Goal: Task Accomplishment & Management: Complete application form

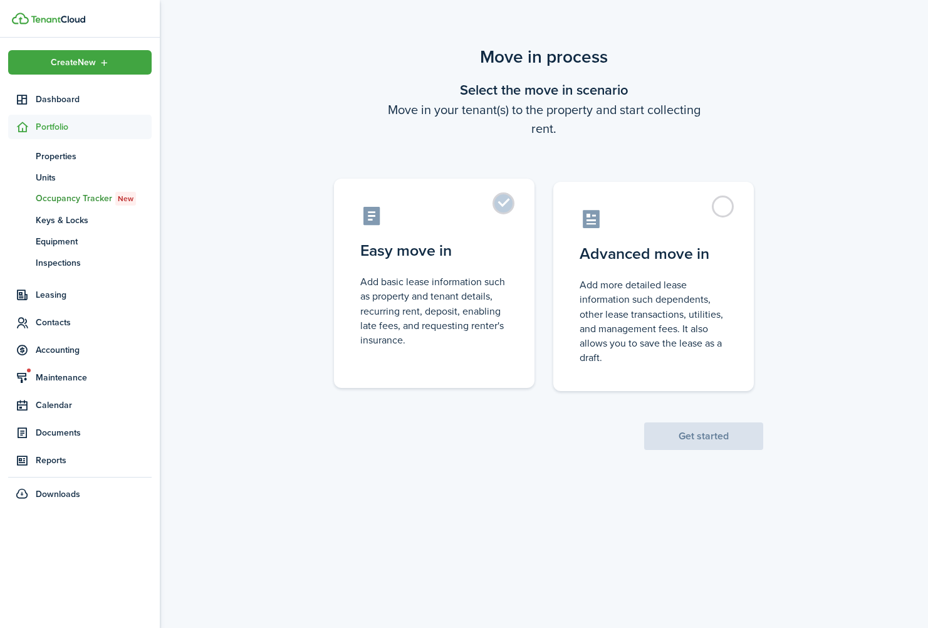
click at [517, 214] on label "Easy move in Add basic lease information such as property and tenant details, r…" at bounding box center [434, 283] width 200 height 209
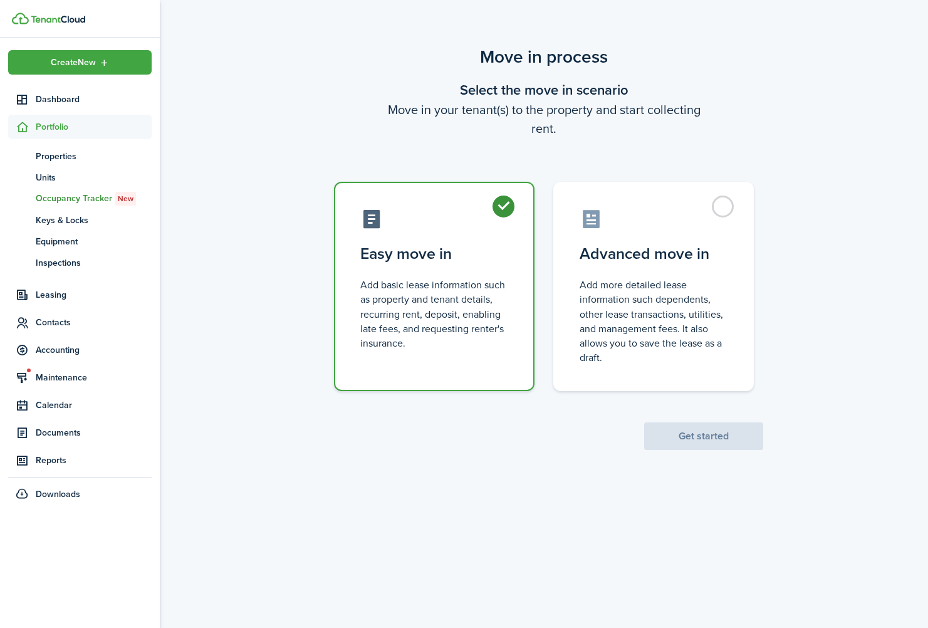
radio input "true"
click at [724, 442] on button "Get started" at bounding box center [703, 436] width 119 height 28
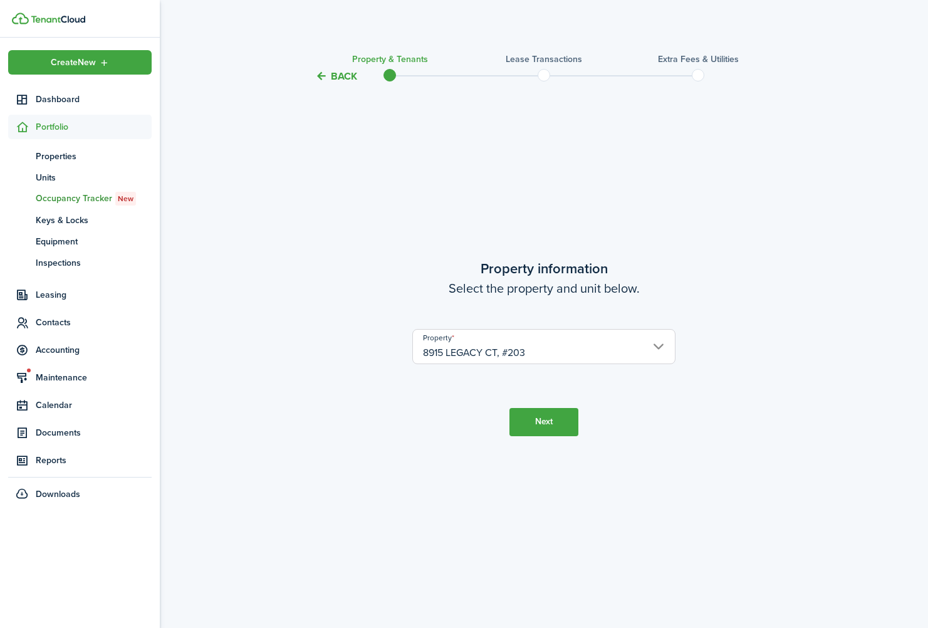
click at [564, 424] on button "Next" at bounding box center [543, 422] width 69 height 28
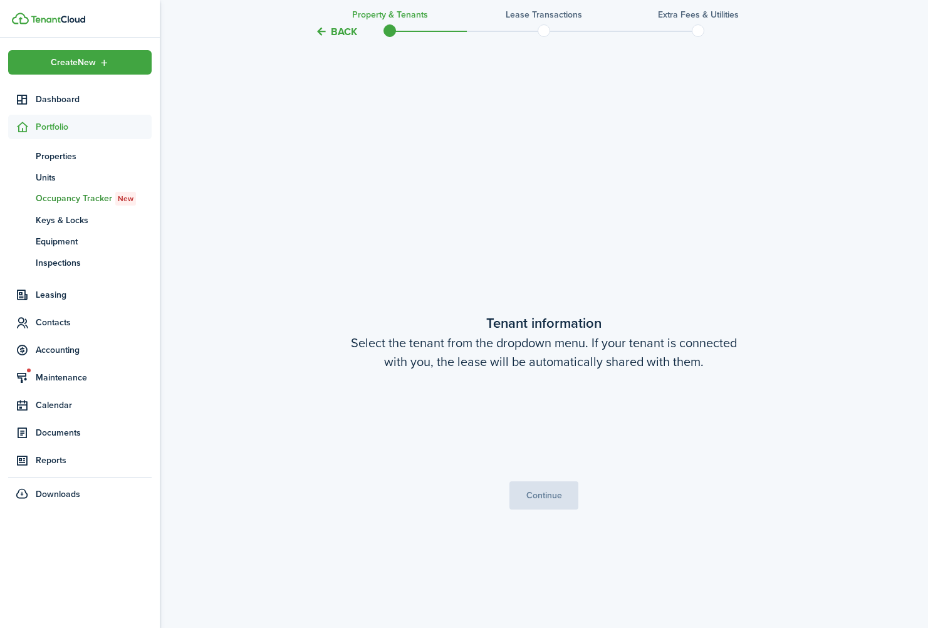
scroll to position [544, 0]
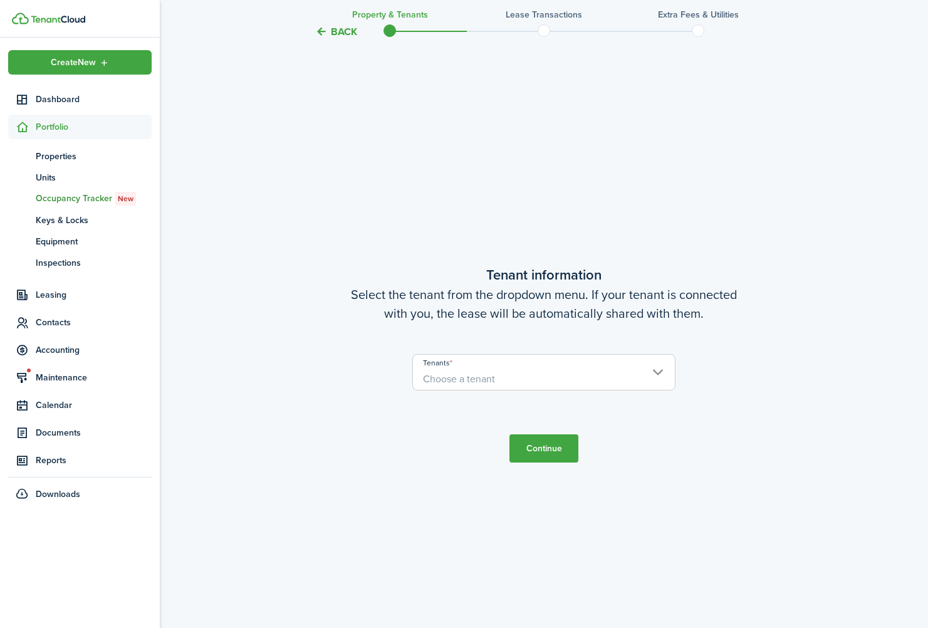
click at [576, 373] on span "Choose a tenant" at bounding box center [544, 378] width 262 height 21
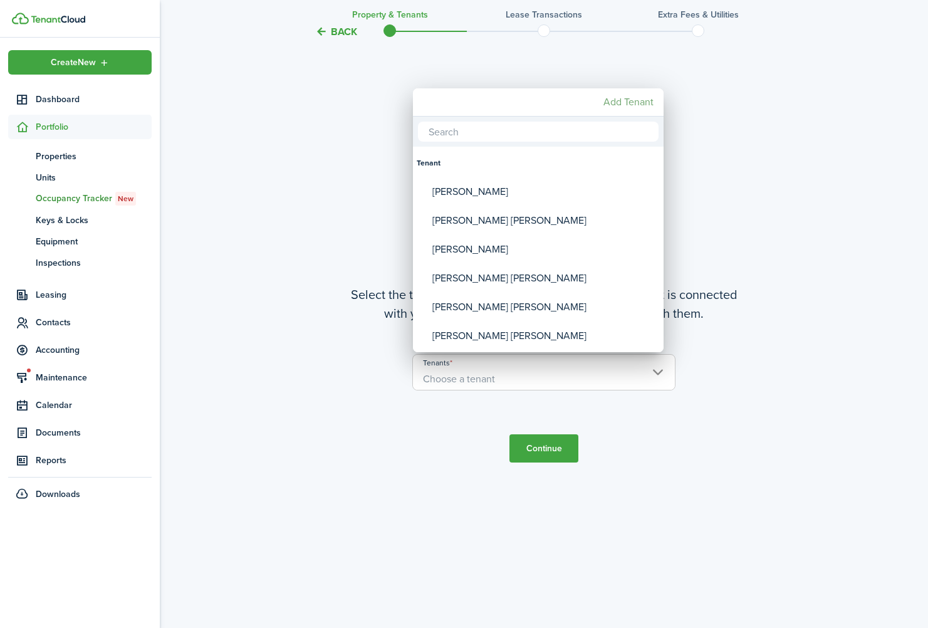
click at [639, 103] on mbsc-button "Add Tenant" at bounding box center [628, 102] width 60 height 23
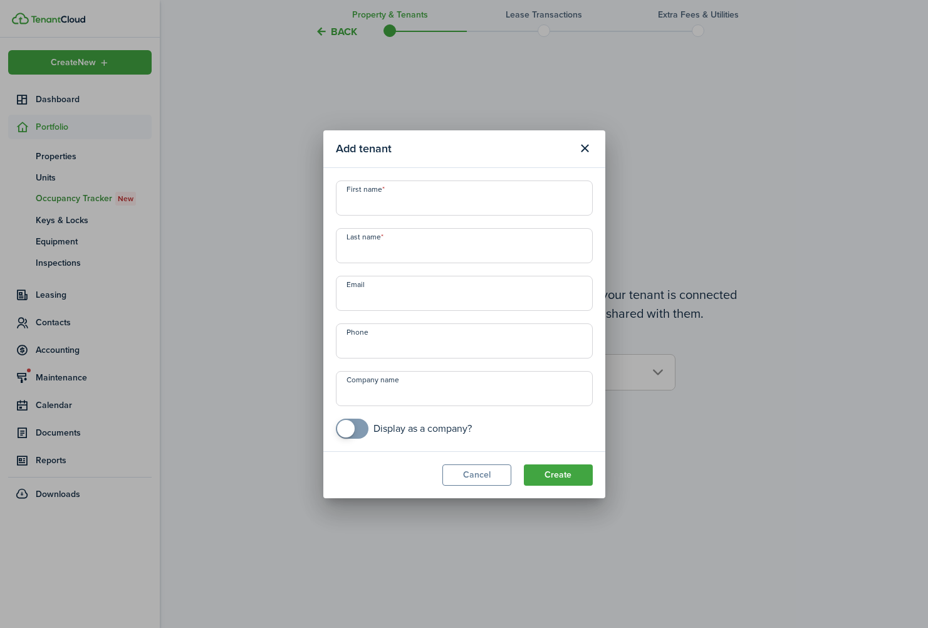
click at [440, 206] on input "First name" at bounding box center [464, 197] width 257 height 35
paste input "[PERSON_NAME] [PERSON_NAME]"
drag, startPoint x: 409, startPoint y: 206, endPoint x: 508, endPoint y: 200, distance: 99.8
click at [509, 200] on input "[PERSON_NAME] [PERSON_NAME]" at bounding box center [464, 197] width 257 height 35
type input "[PERSON_NAME] [PERSON_NAME]"
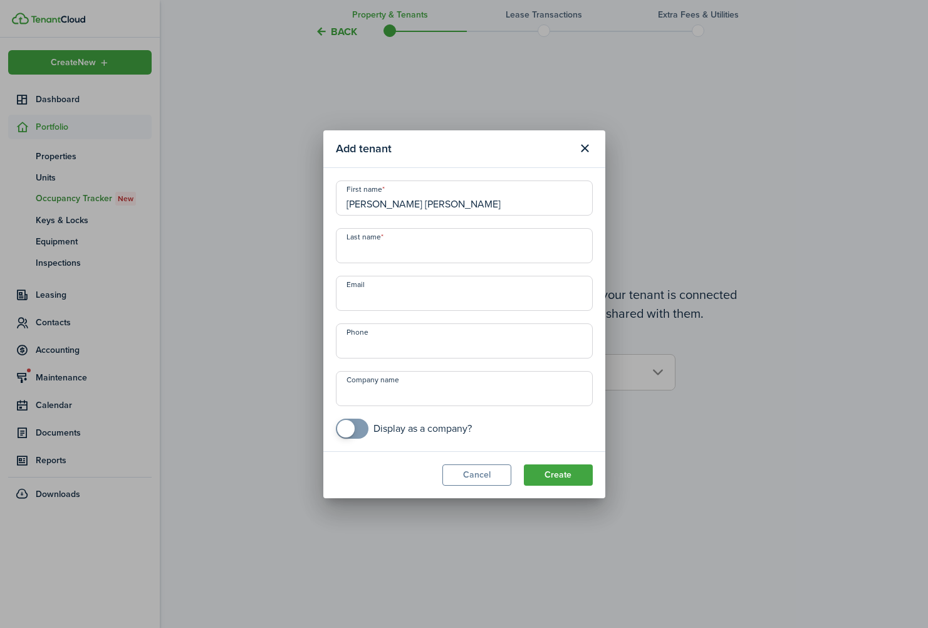
click at [445, 253] on input "Last name" at bounding box center [464, 245] width 257 height 35
paste input "[PERSON_NAME]"
type input "[PERSON_NAME]"
click at [440, 286] on input "Email" at bounding box center [464, 293] width 257 height 35
paste input "[EMAIL_ADDRESS][DOMAIN_NAME]"
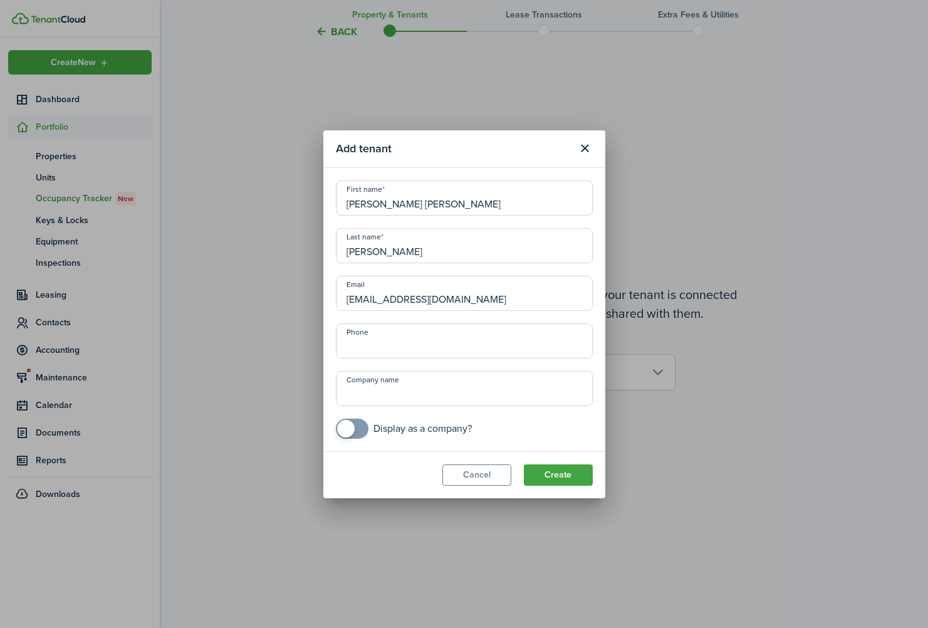
type input "[EMAIL_ADDRESS][DOMAIN_NAME]"
click at [392, 347] on input "+1" at bounding box center [464, 340] width 257 height 35
type input "[PHONE_NUMBER]"
click at [570, 467] on button "Create" at bounding box center [558, 474] width 69 height 21
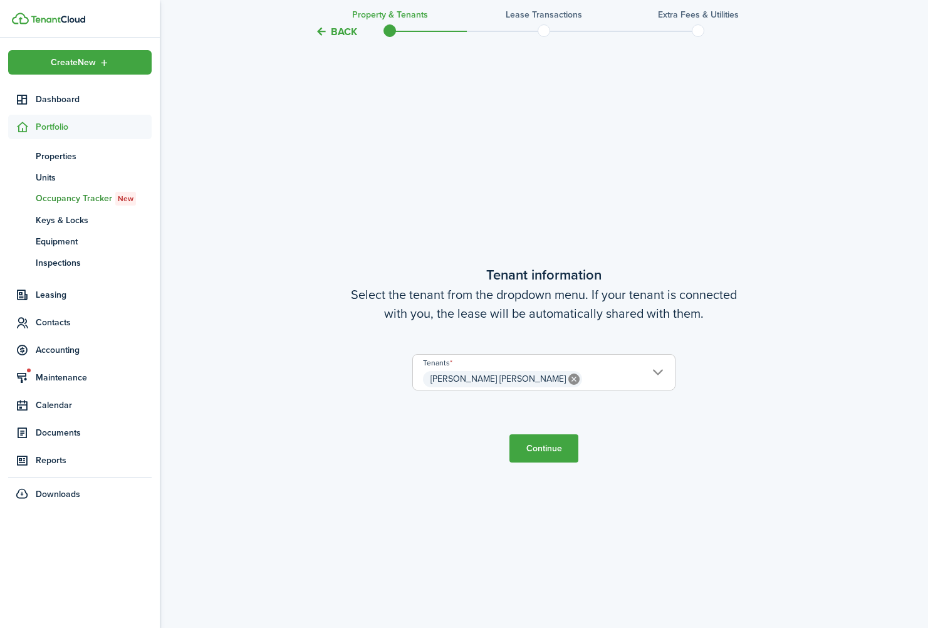
click at [588, 382] on span "[PERSON_NAME] [PERSON_NAME]" at bounding box center [544, 378] width 262 height 21
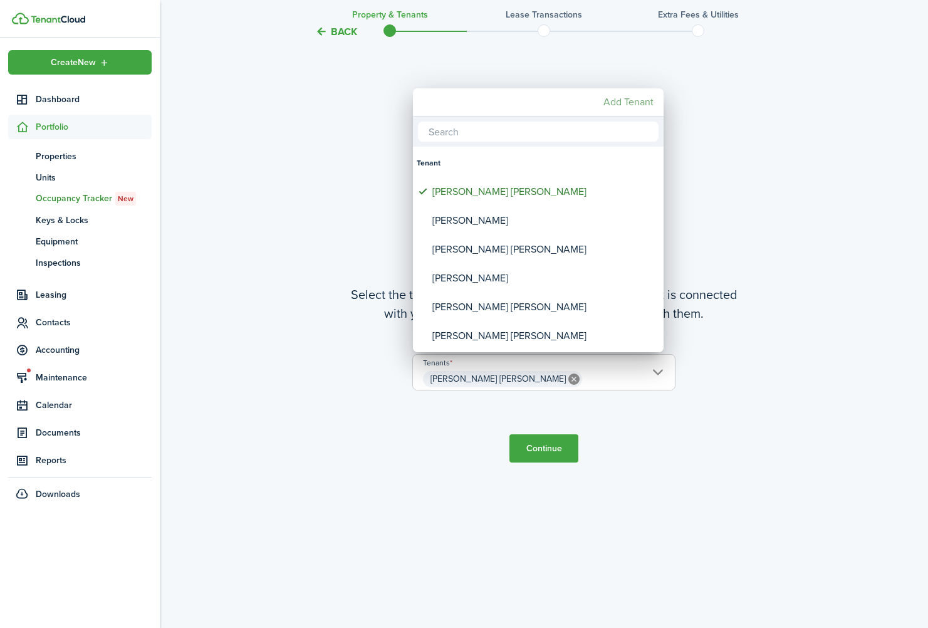
click at [645, 99] on mbsc-button "Add Tenant" at bounding box center [628, 102] width 60 height 23
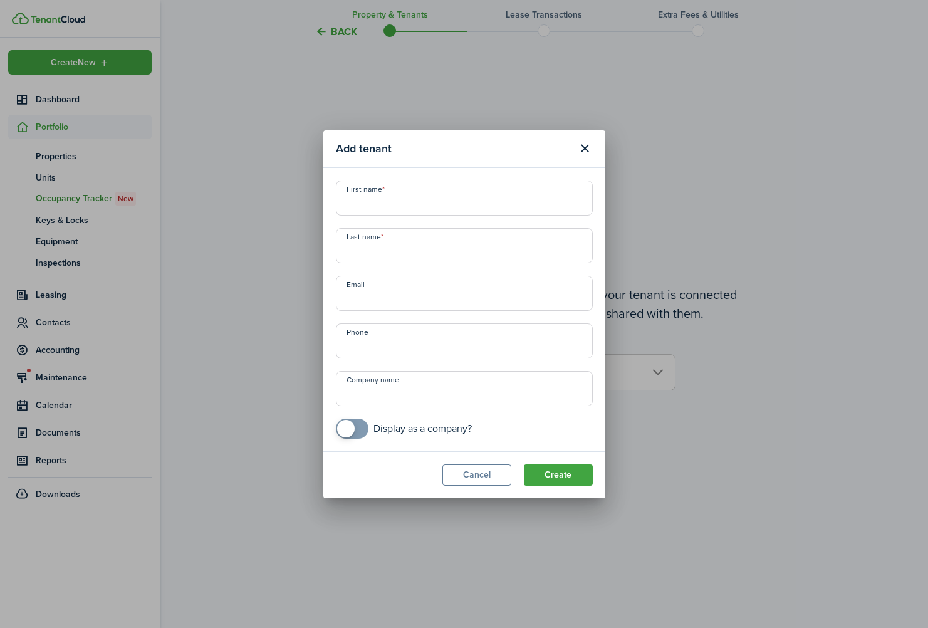
click at [412, 288] on input "Email" at bounding box center [464, 293] width 257 height 35
paste input "[EMAIL_ADDRESS][DOMAIN_NAME]"
type input "[EMAIL_ADDRESS][DOMAIN_NAME]"
click at [484, 204] on input "First name" at bounding box center [464, 197] width 257 height 35
paste input "[PERSON_NAME]"
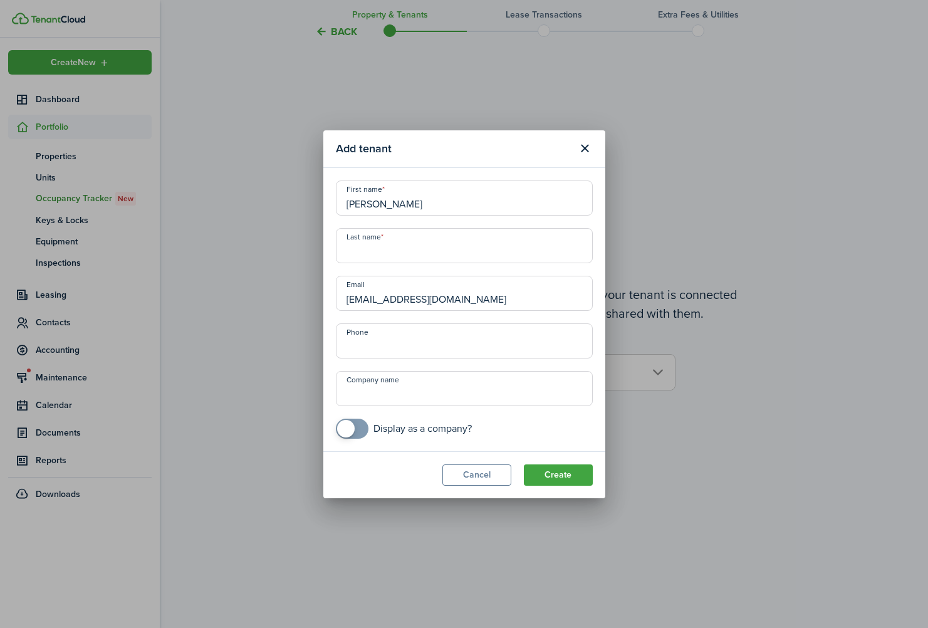
drag, startPoint x: 384, startPoint y: 205, endPoint x: 491, endPoint y: 207, distance: 106.5
click at [491, 207] on input "[PERSON_NAME]" at bounding box center [464, 197] width 257 height 35
type input "[PERSON_NAME]"
click at [456, 245] on input "Last name" at bounding box center [464, 245] width 257 height 35
paste input "Tajonera"
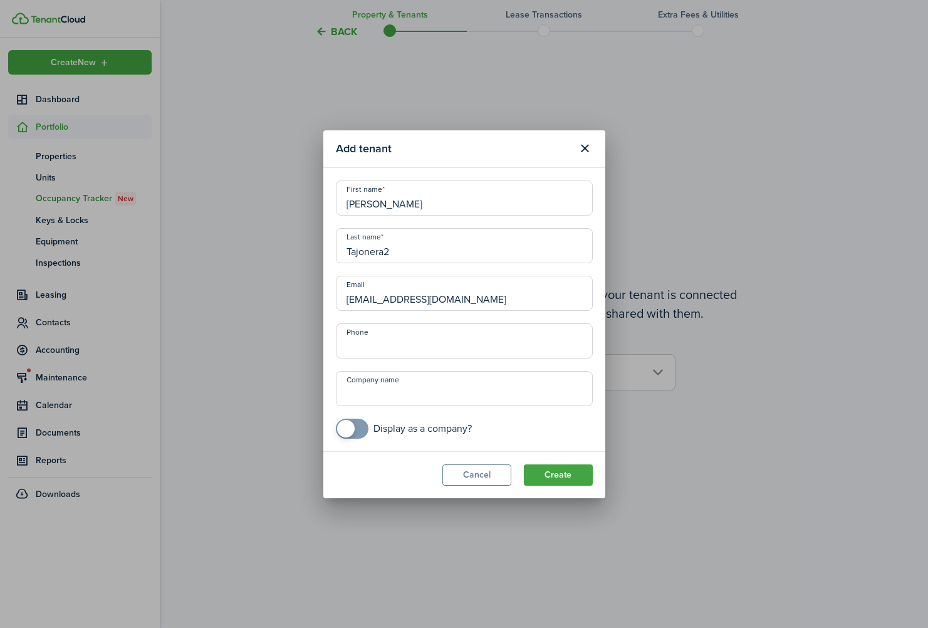
type input "Tajonera2"
click at [482, 341] on input "+1" at bounding box center [464, 340] width 257 height 35
type input "[PHONE_NUMBER]"
click at [580, 473] on button "Create" at bounding box center [558, 474] width 69 height 21
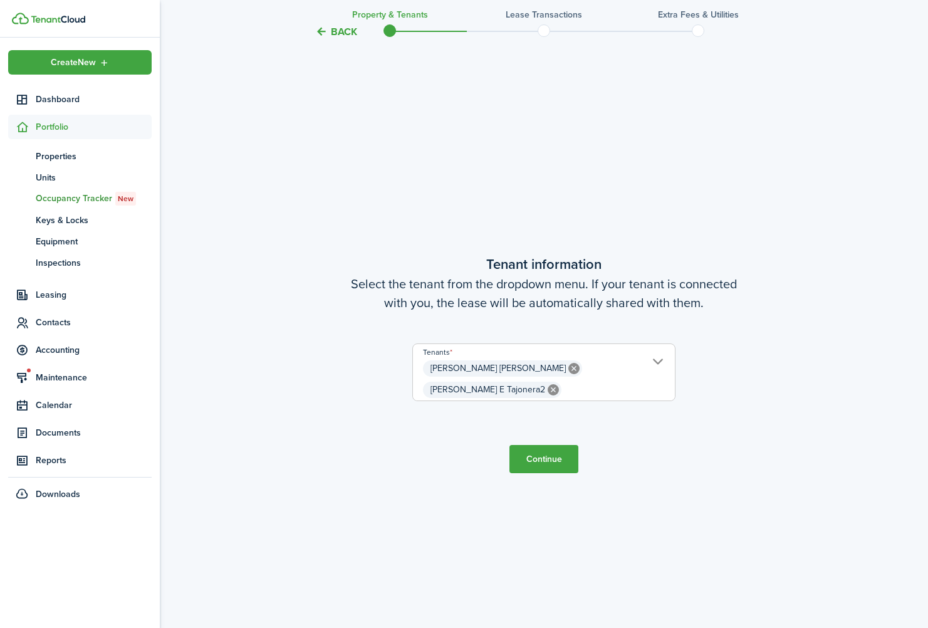
click at [568, 453] on button "Continue" at bounding box center [543, 459] width 69 height 28
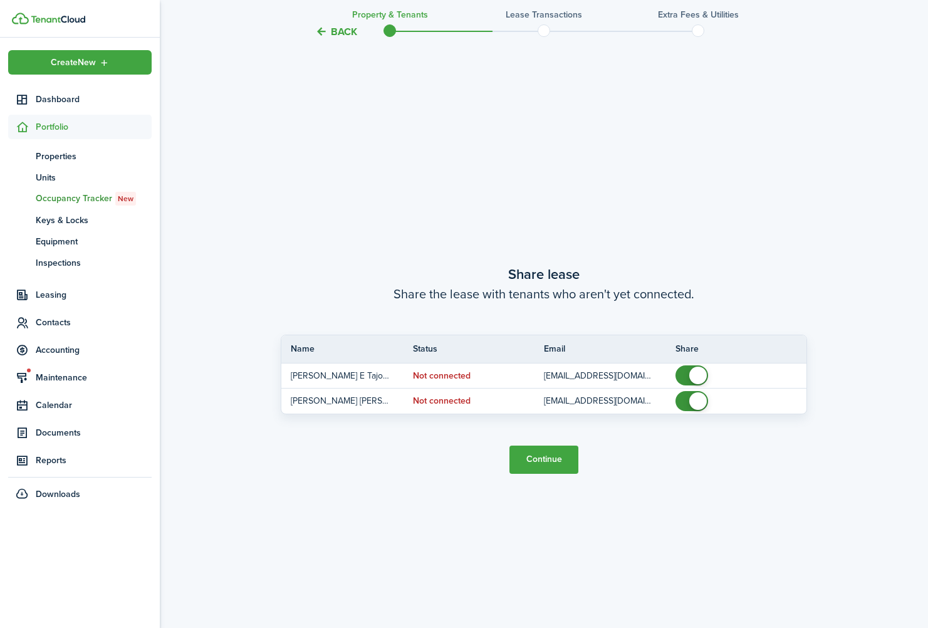
scroll to position [1172, 0]
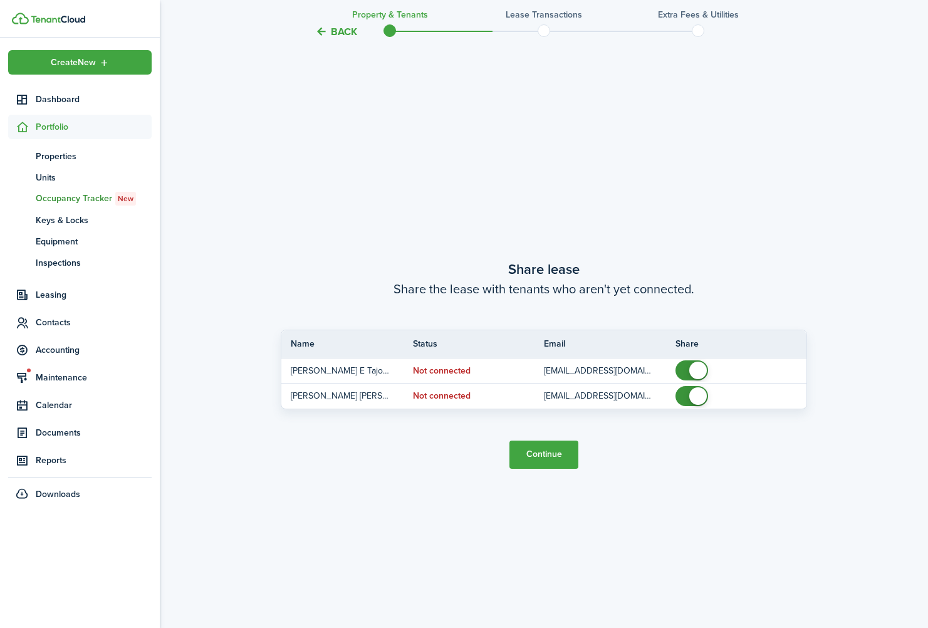
click at [556, 457] on button "Continue" at bounding box center [543, 454] width 69 height 28
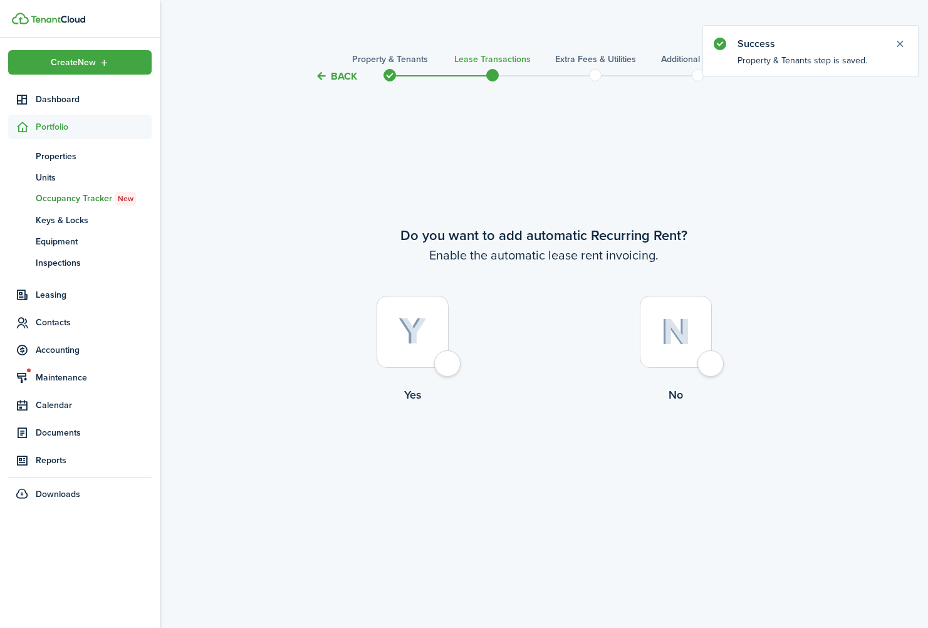
click at [418, 334] on img at bounding box center [412, 332] width 28 height 28
radio input "true"
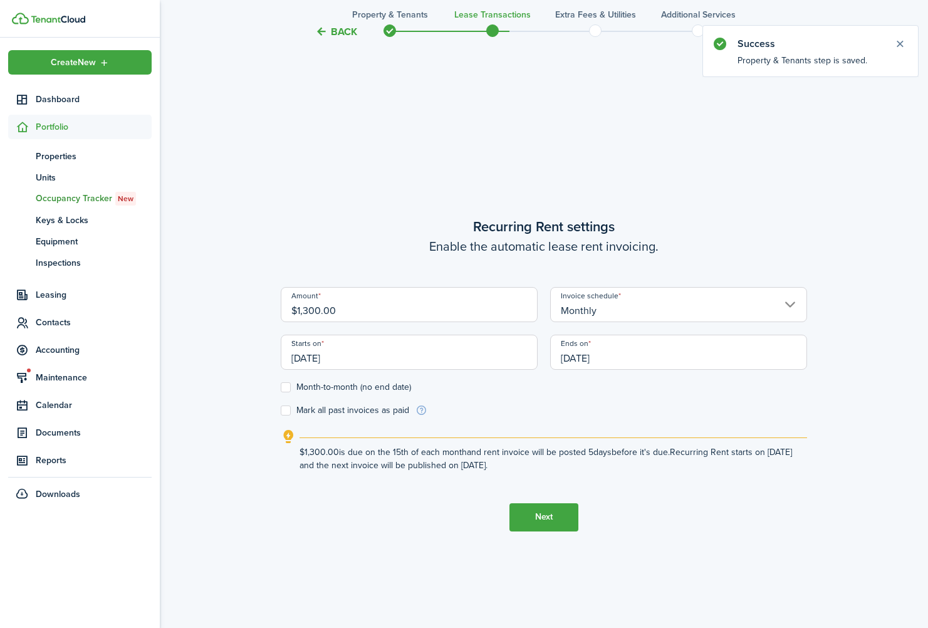
scroll to position [544, 0]
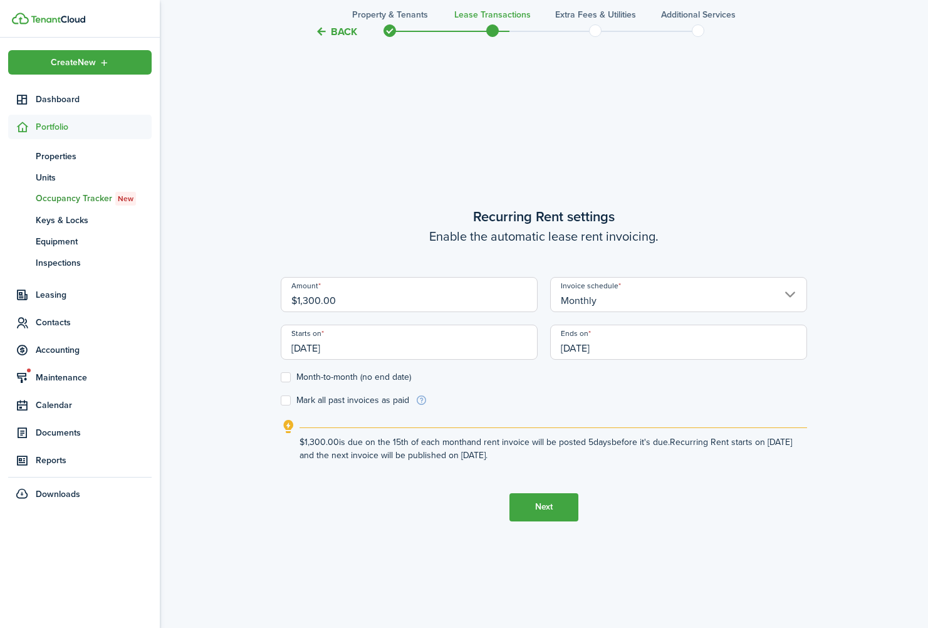
click at [308, 302] on input "$1,300.00" at bounding box center [409, 294] width 257 height 35
click at [348, 348] on input "[DATE]" at bounding box center [409, 342] width 257 height 35
type input "$1,700.00"
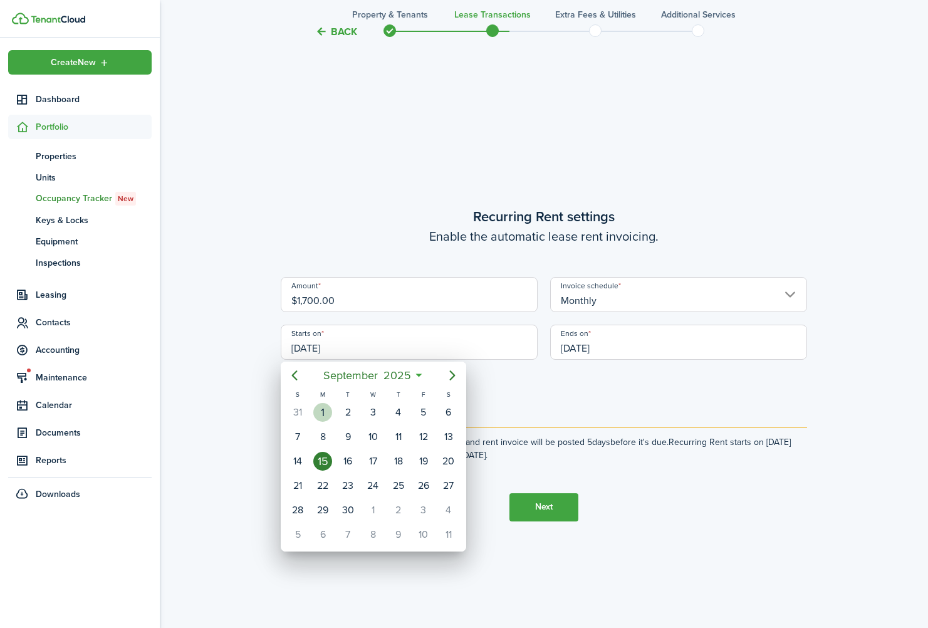
click at [324, 417] on div "1" at bounding box center [322, 412] width 19 height 19
type input "[DATE]"
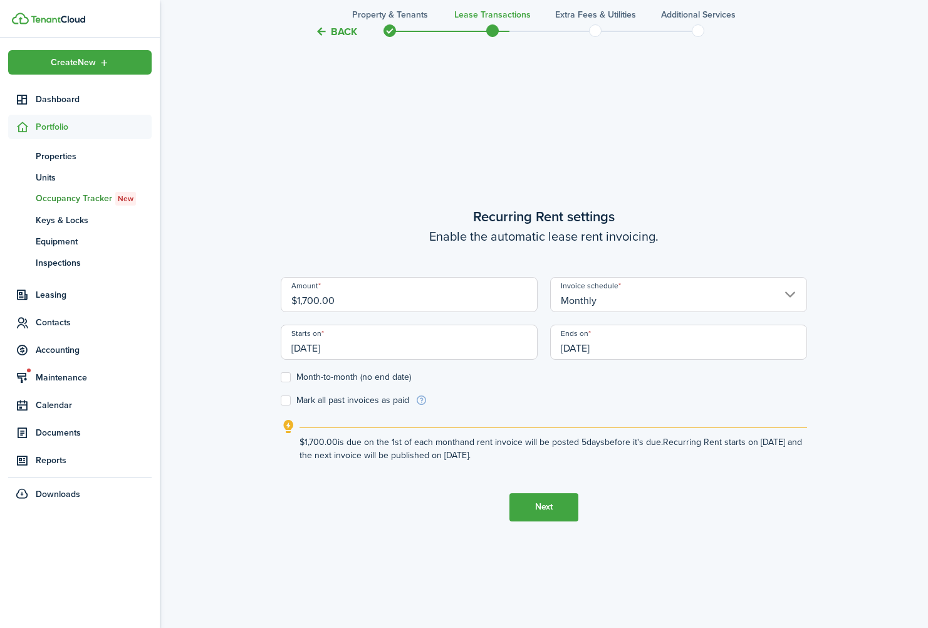
click at [666, 345] on input "[DATE]" at bounding box center [678, 342] width 257 height 35
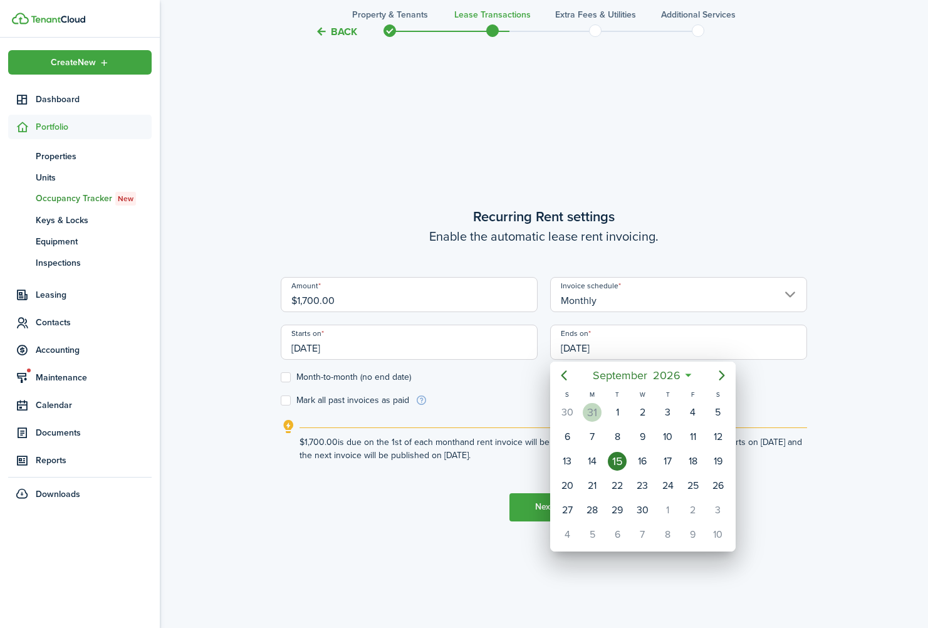
click at [592, 412] on div "31" at bounding box center [592, 412] width 19 height 19
type input "[DATE]"
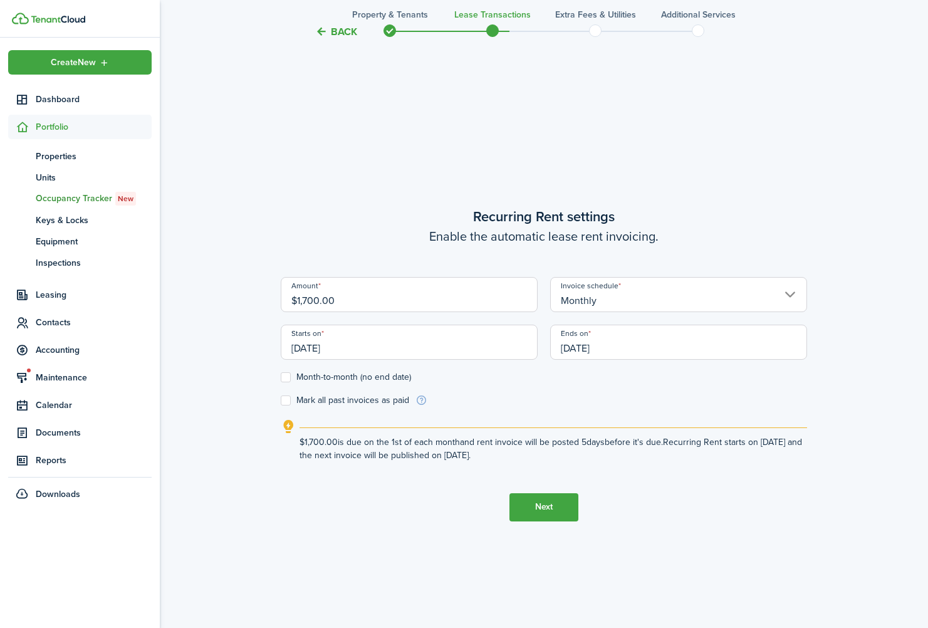
click at [349, 400] on label "Mark all past invoices as paid" at bounding box center [345, 400] width 128 height 10
click at [281, 400] on input "Mark all past invoices as paid" at bounding box center [280, 400] width 1 height 1
checkbox input "true"
click at [552, 509] on button "Next" at bounding box center [543, 507] width 69 height 28
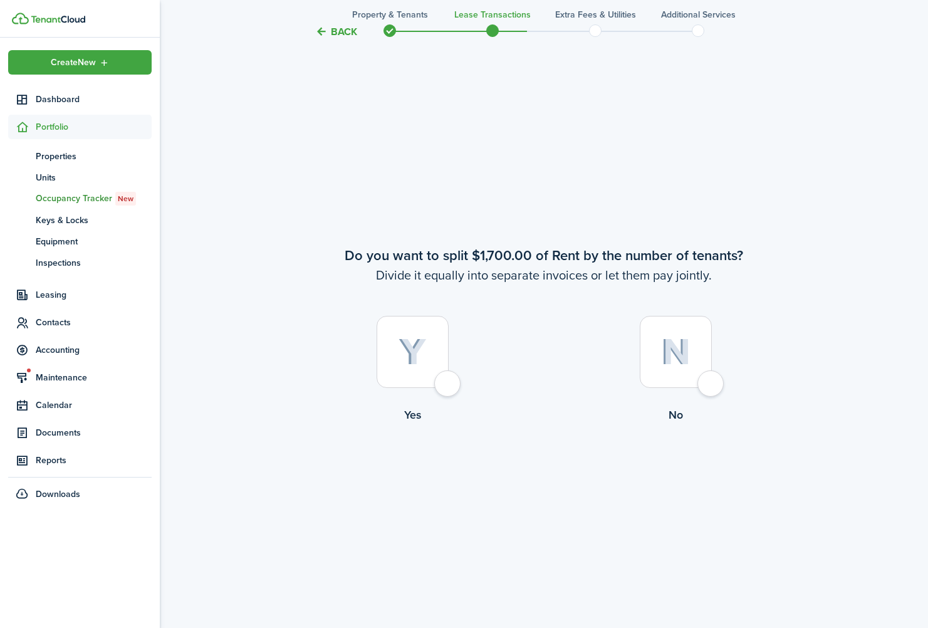
scroll to position [1172, 0]
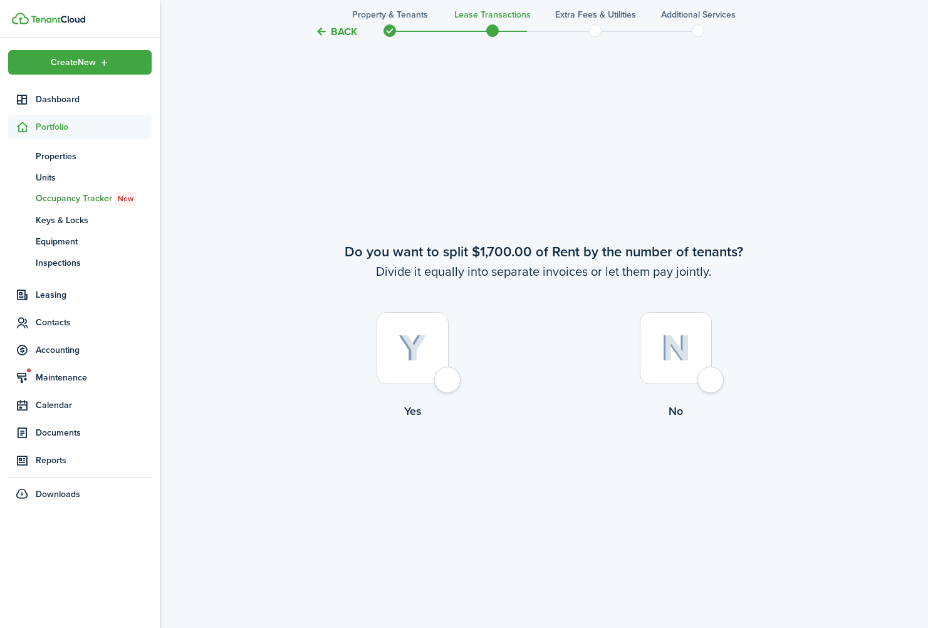
click at [711, 376] on div at bounding box center [676, 348] width 72 height 72
radio input "true"
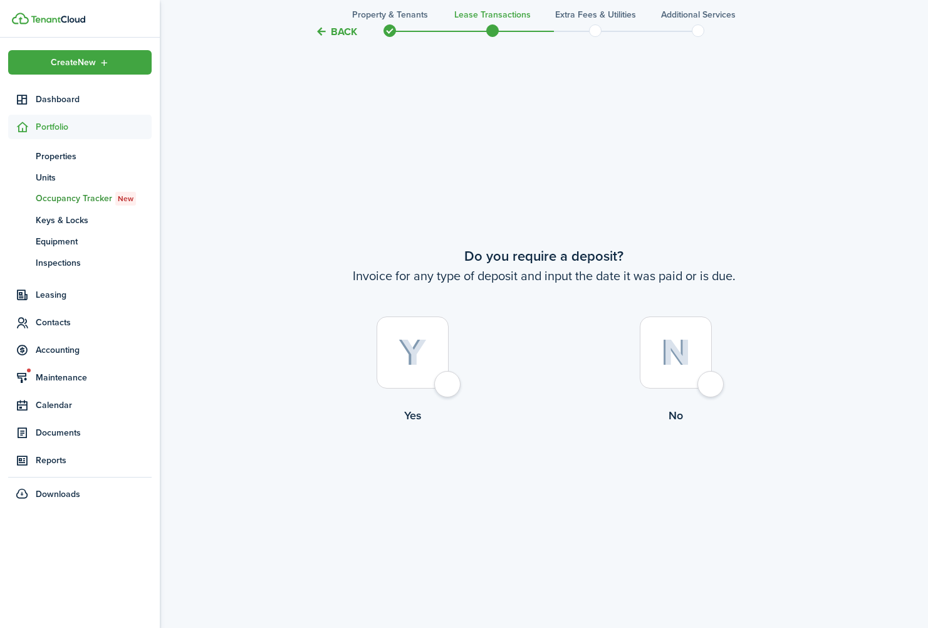
scroll to position [1799, 0]
click at [422, 373] on div at bounding box center [413, 348] width 72 height 72
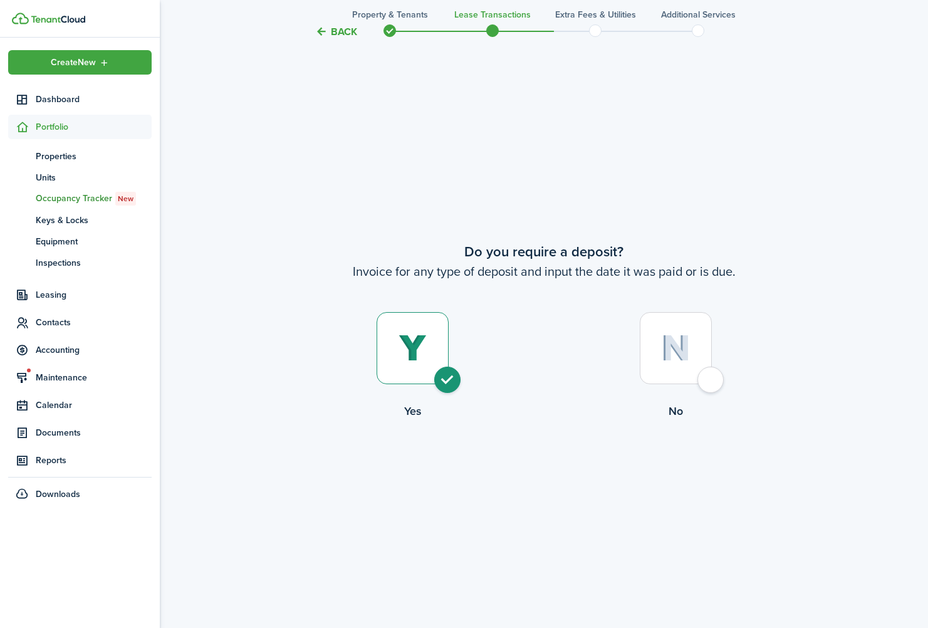
radio input "true"
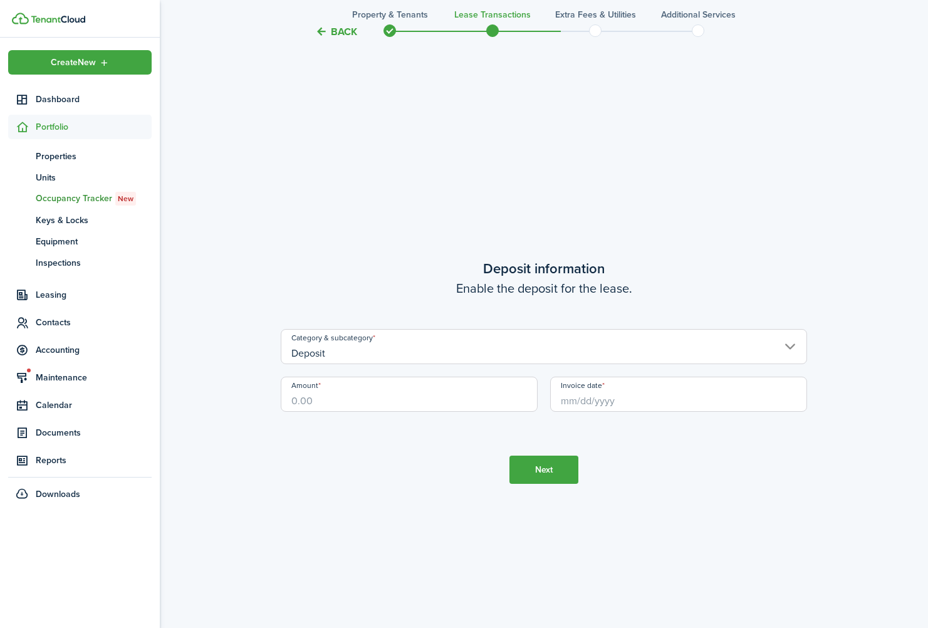
scroll to position [2427, 0]
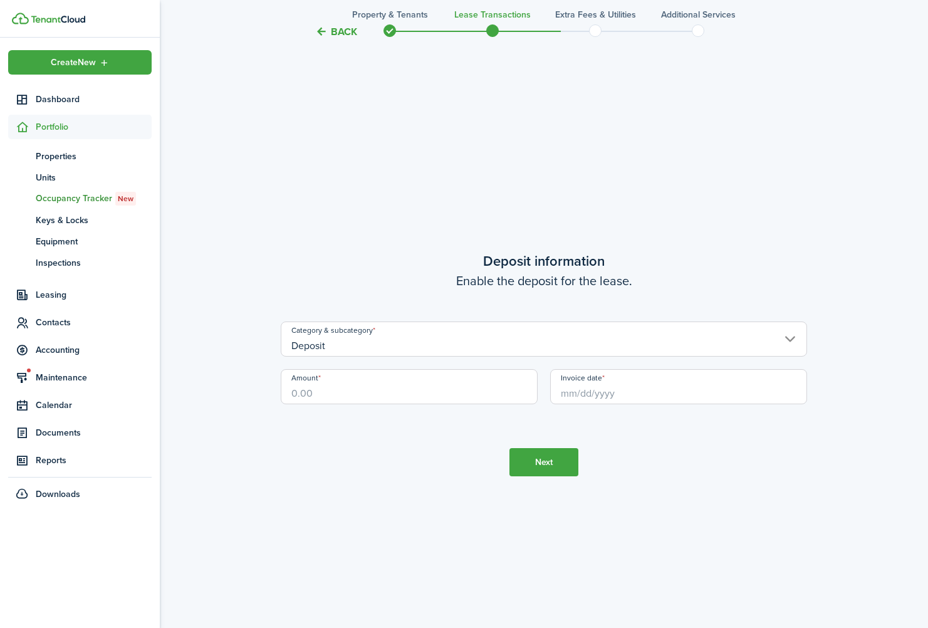
click at [390, 396] on input "Amount" at bounding box center [409, 386] width 257 height 35
type input "$1,700.00"
click at [687, 395] on input "Invoice date" at bounding box center [678, 386] width 257 height 35
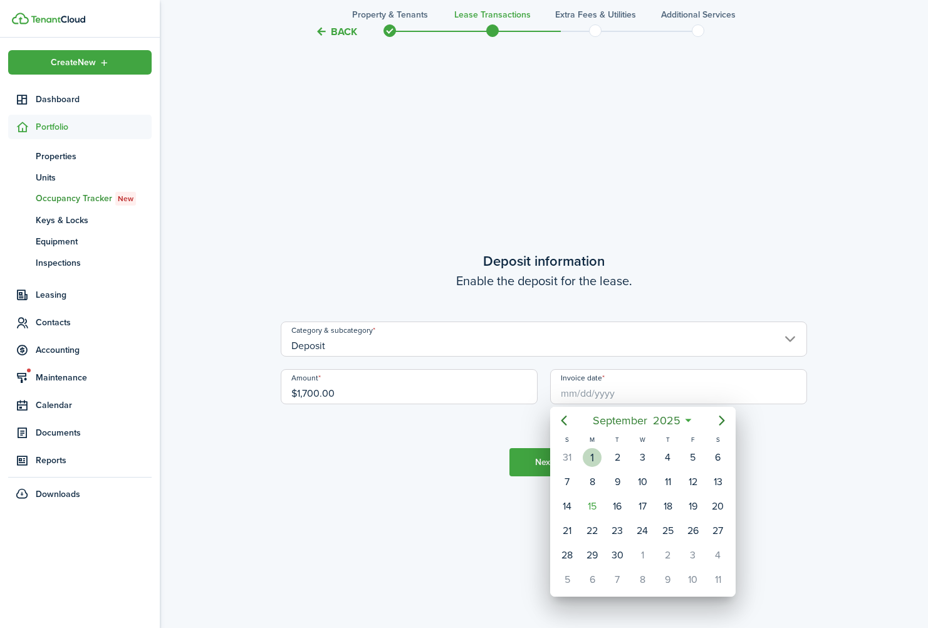
click at [595, 459] on div "1" at bounding box center [592, 457] width 19 height 19
type input "[DATE]"
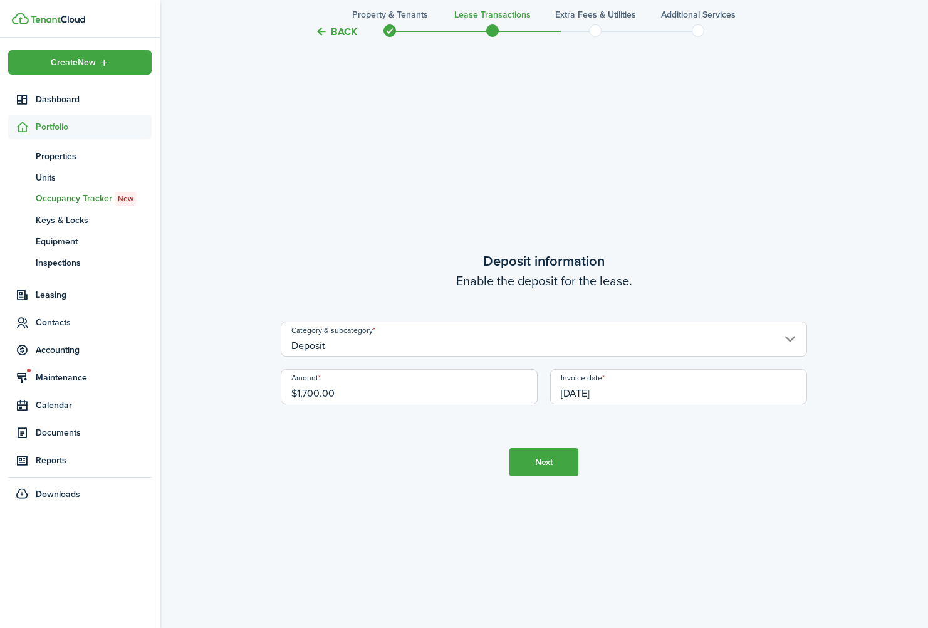
click at [565, 464] on button "Next" at bounding box center [543, 462] width 69 height 28
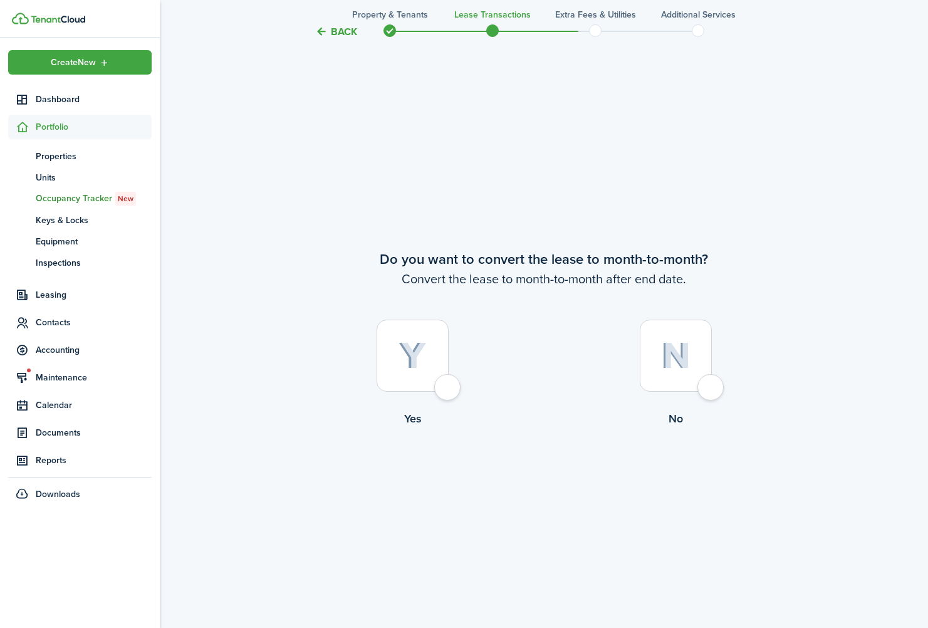
scroll to position [3055, 0]
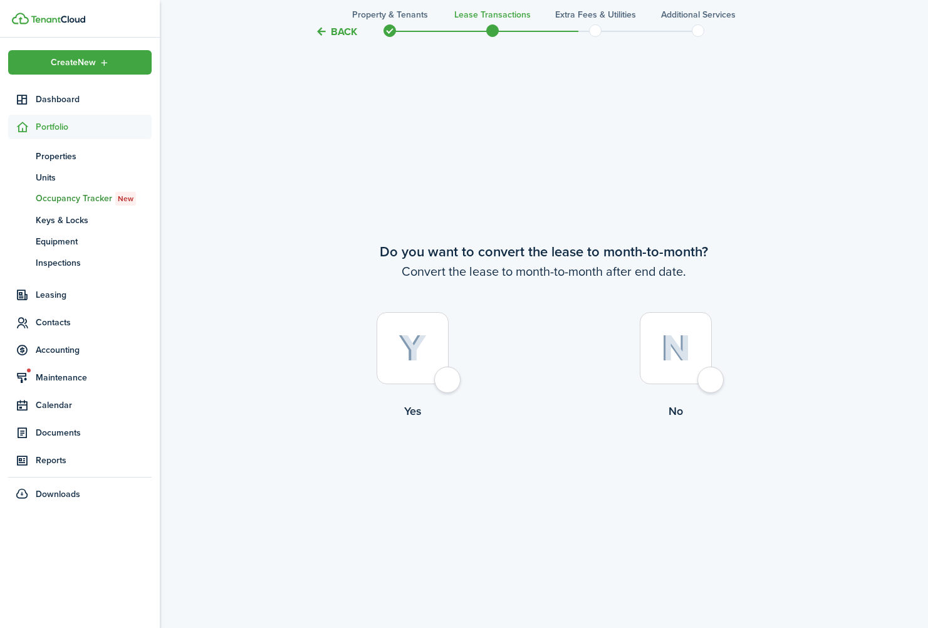
click at [712, 381] on div at bounding box center [676, 348] width 72 height 72
radio input "true"
click at [582, 462] on tc-wizard-step "Do you want to convert the lease to month-to-month? Convert the lease to month-…" at bounding box center [544, 363] width 526 height 628
click at [562, 468] on button "Continue" at bounding box center [543, 471] width 69 height 28
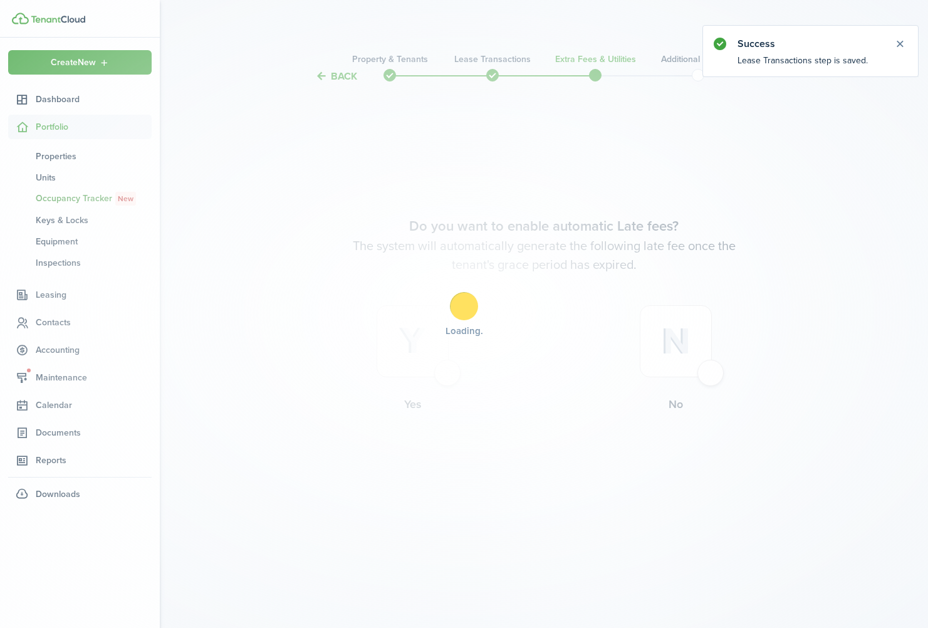
scroll to position [0, 0]
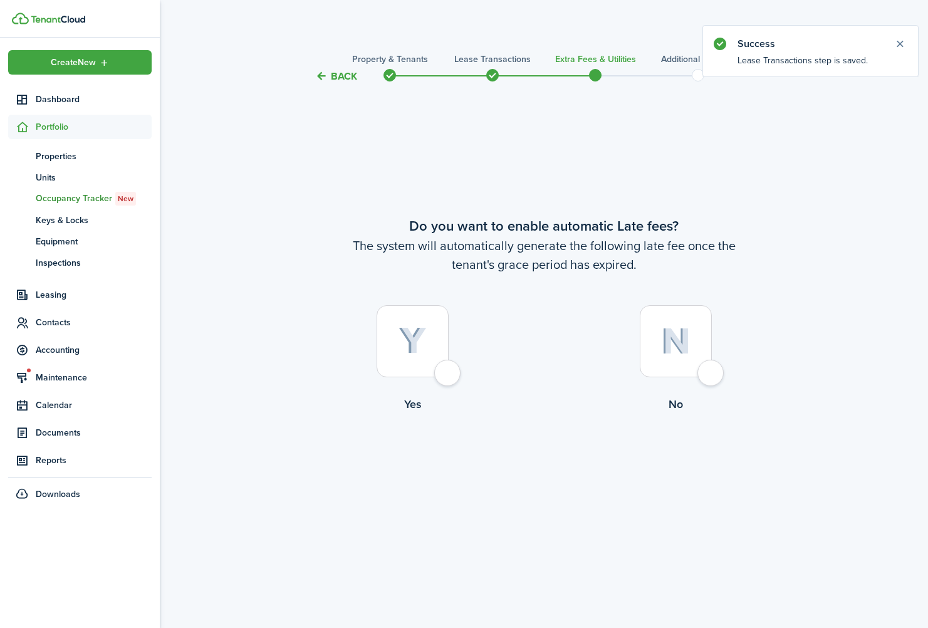
click at [434, 378] on label "Yes" at bounding box center [412, 361] width 263 height 113
radio input "true"
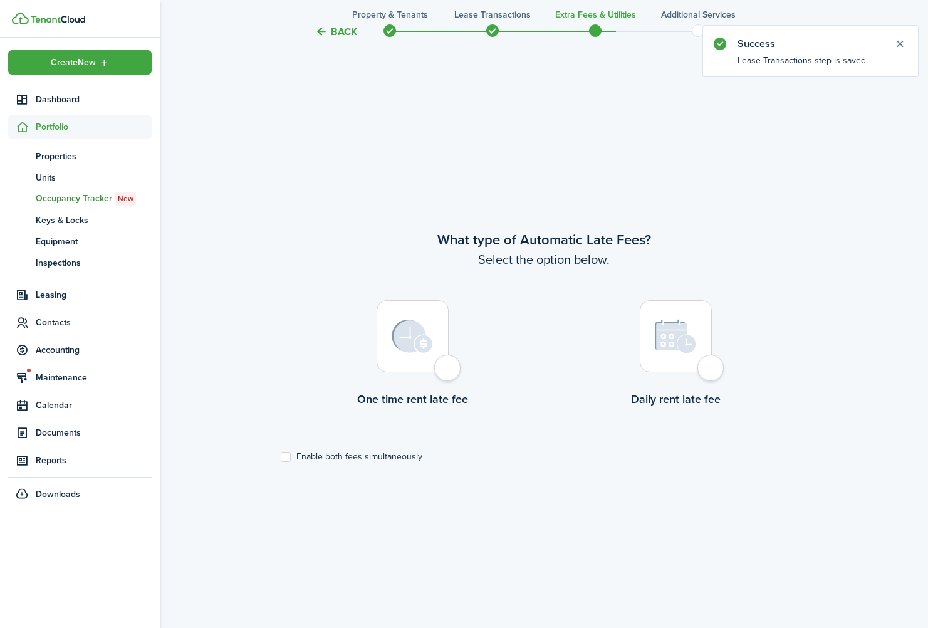
scroll to position [544, 0]
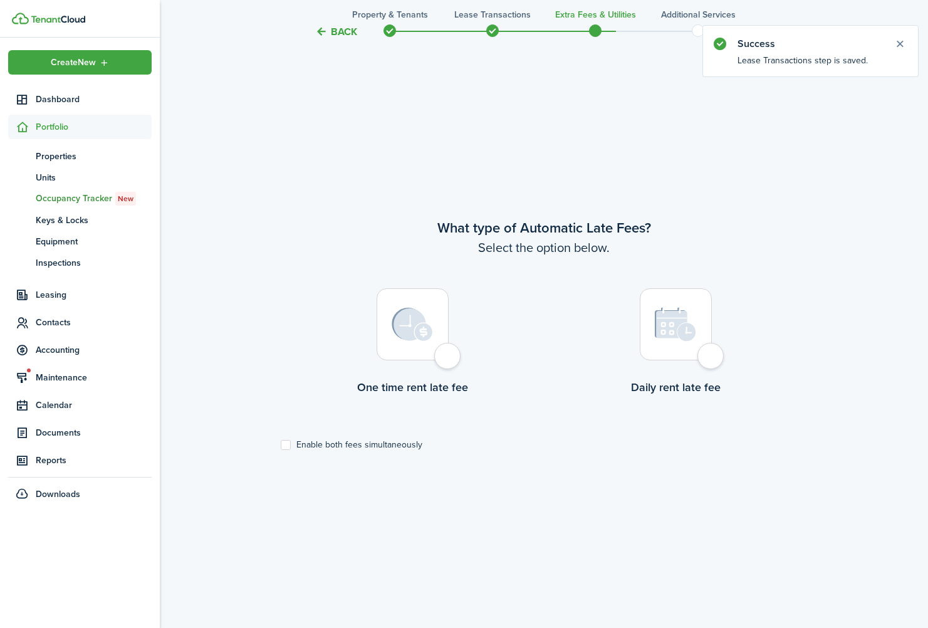
drag, startPoint x: 452, startPoint y: 359, endPoint x: 596, endPoint y: 360, distance: 143.5
click at [449, 359] on div at bounding box center [413, 324] width 72 height 72
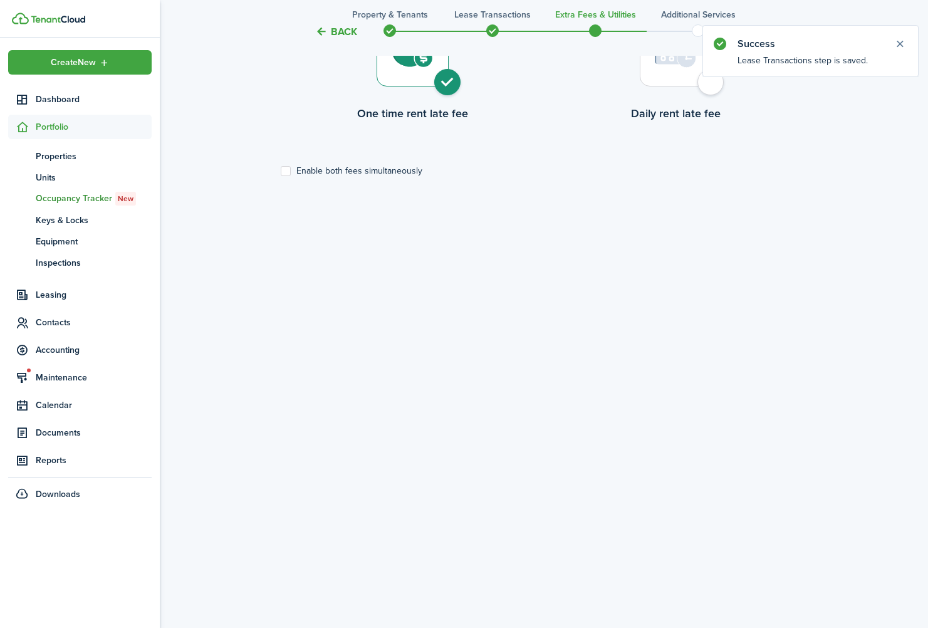
scroll to position [764, 0]
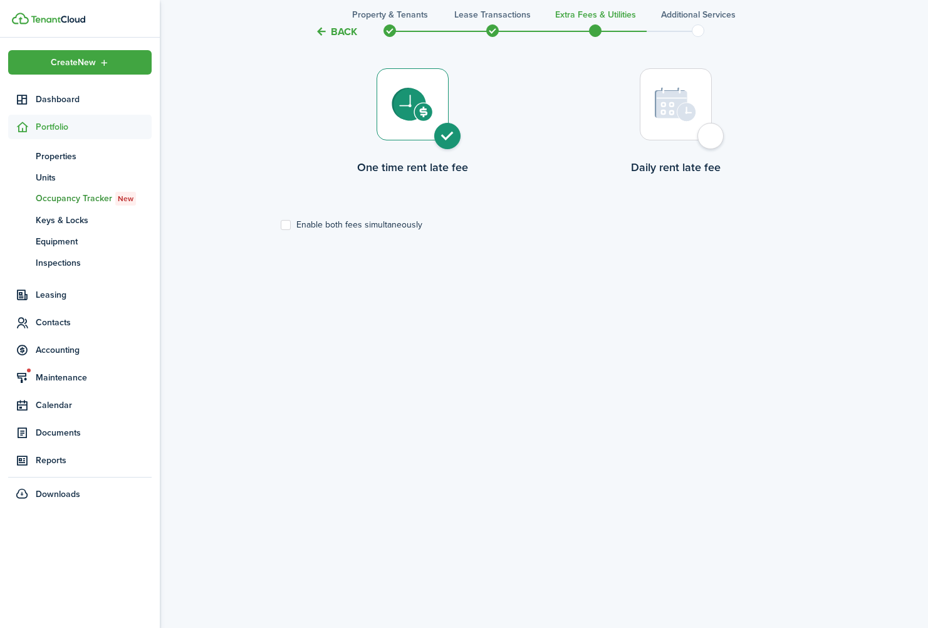
click at [712, 136] on div at bounding box center [676, 104] width 72 height 72
radio input "false"
radio input "true"
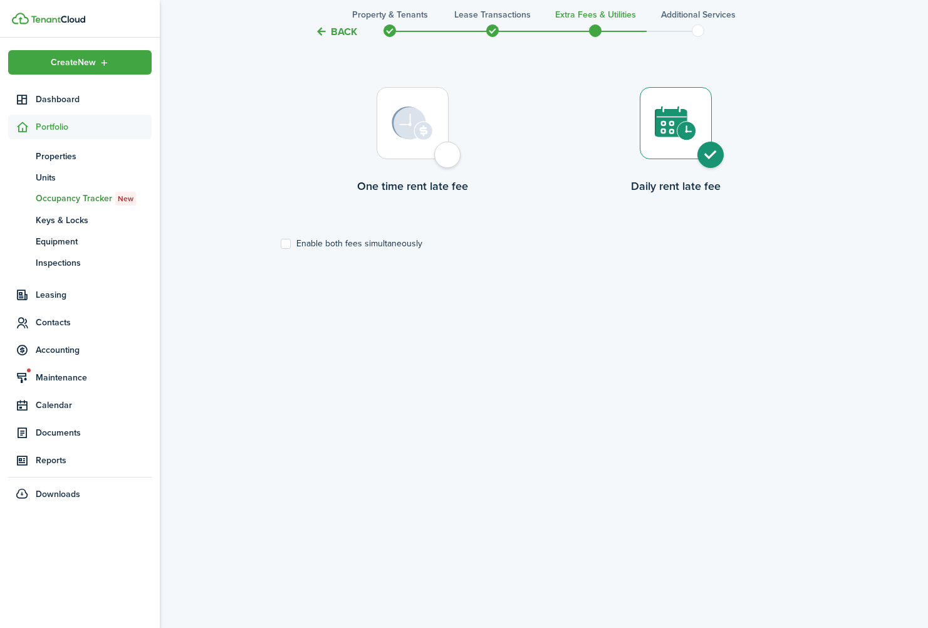
scroll to position [749, 0]
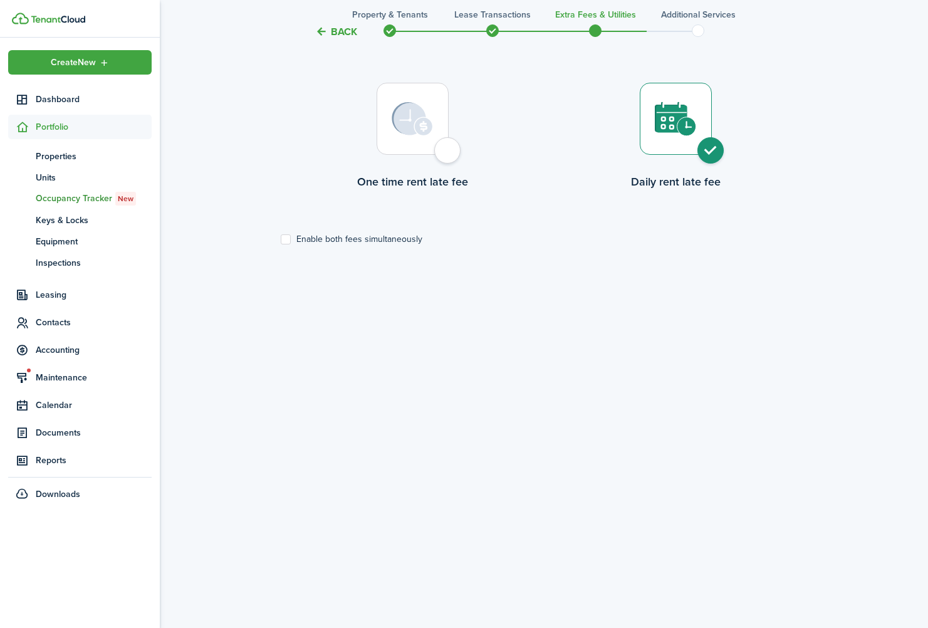
click at [365, 246] on tc-wizard-step "What type of Automatic Late Fees? Select the option below. One time rent late f…" at bounding box center [544, 158] width 526 height 628
click at [370, 239] on label "Enable both fees simultaneously" at bounding box center [352, 239] width 142 height 10
click at [281, 239] on input "Enable both fees simultaneously" at bounding box center [280, 239] width 1 height 1
checkbox input "true"
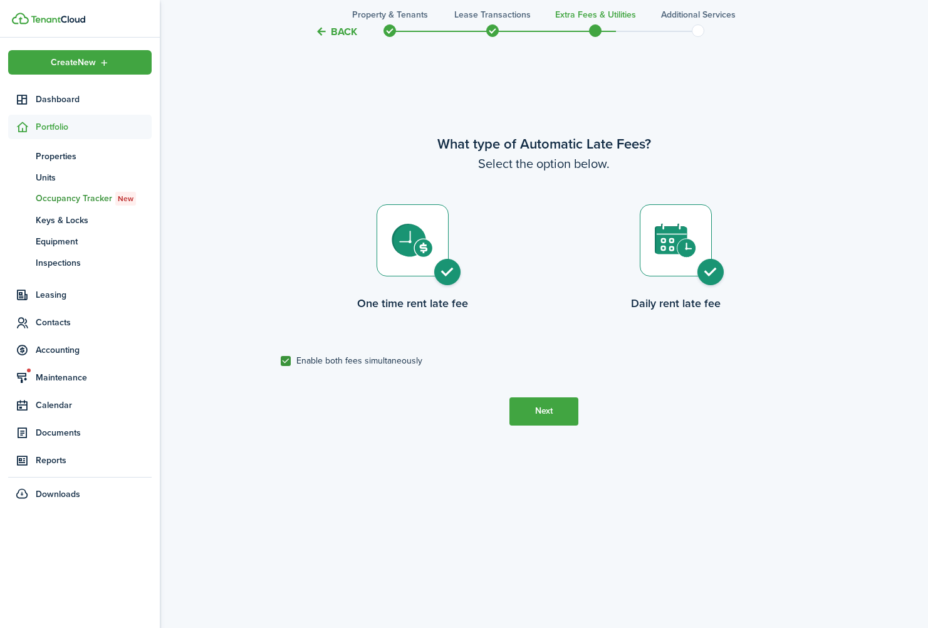
click at [551, 413] on button "Next" at bounding box center [543, 411] width 69 height 28
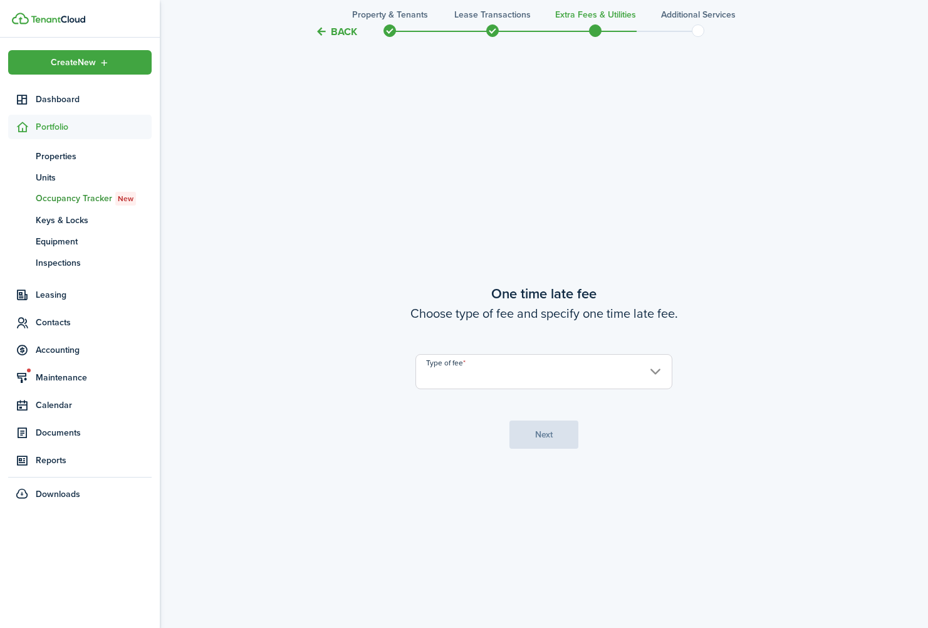
scroll to position [1172, 0]
click at [561, 383] on input "Type of fee" at bounding box center [543, 368] width 257 height 35
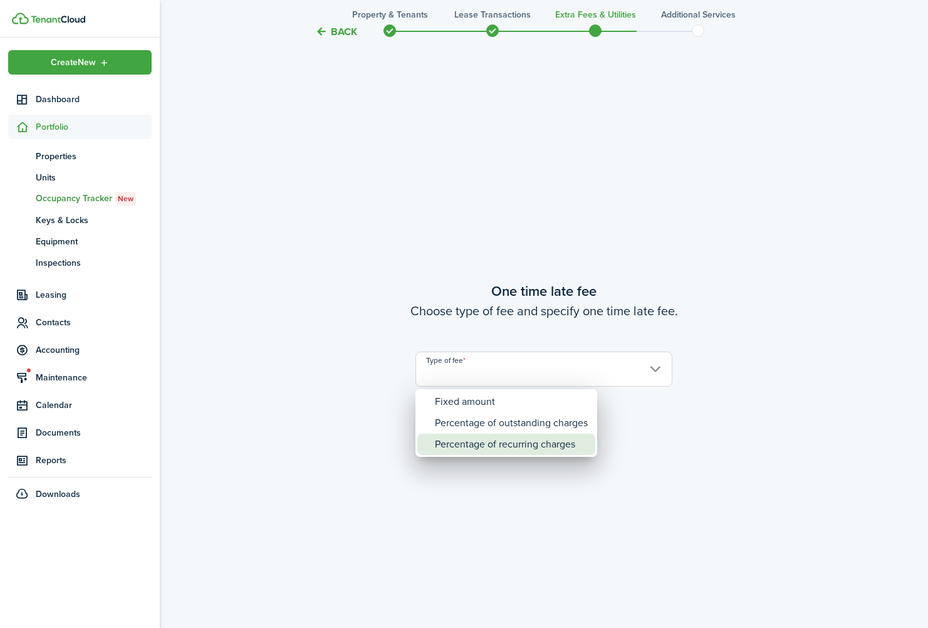
click at [532, 447] on div "Percentage of recurring charges" at bounding box center [511, 444] width 153 height 21
type input "Percentage of recurring charges"
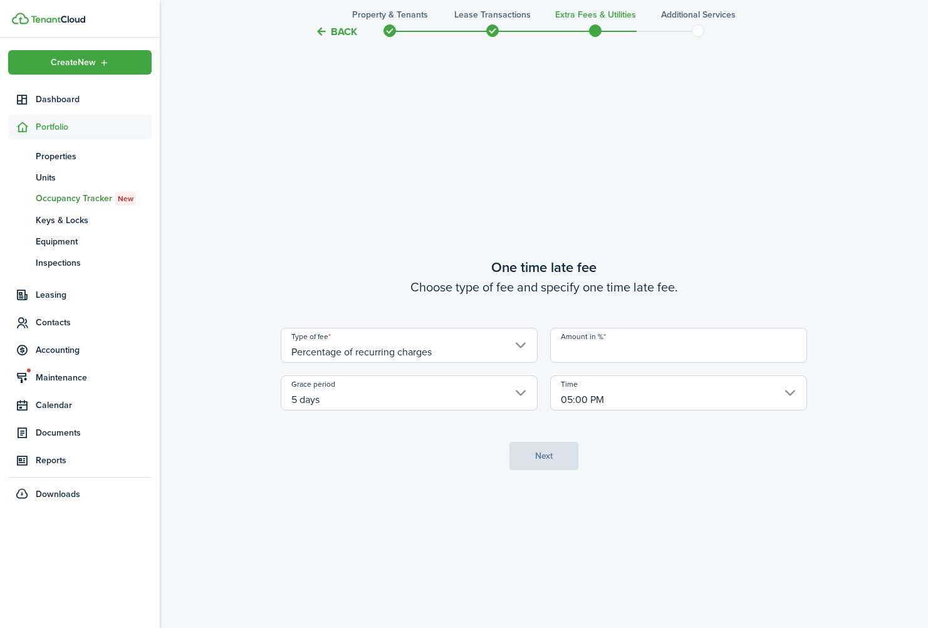
click at [627, 350] on input "Amount in %" at bounding box center [678, 345] width 257 height 35
type input "10"
click at [529, 455] on button "Next" at bounding box center [543, 456] width 69 height 28
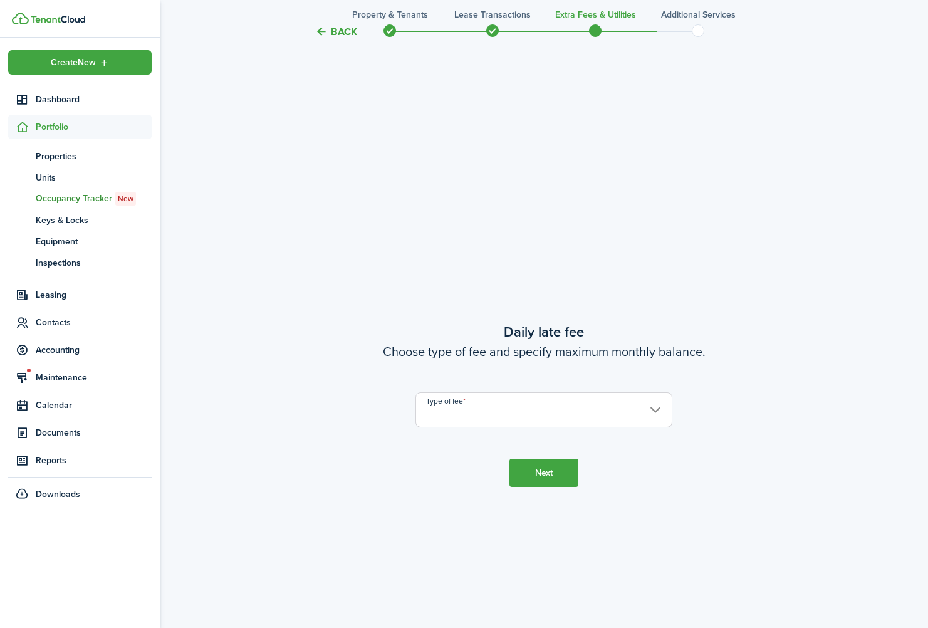
scroll to position [1799, 0]
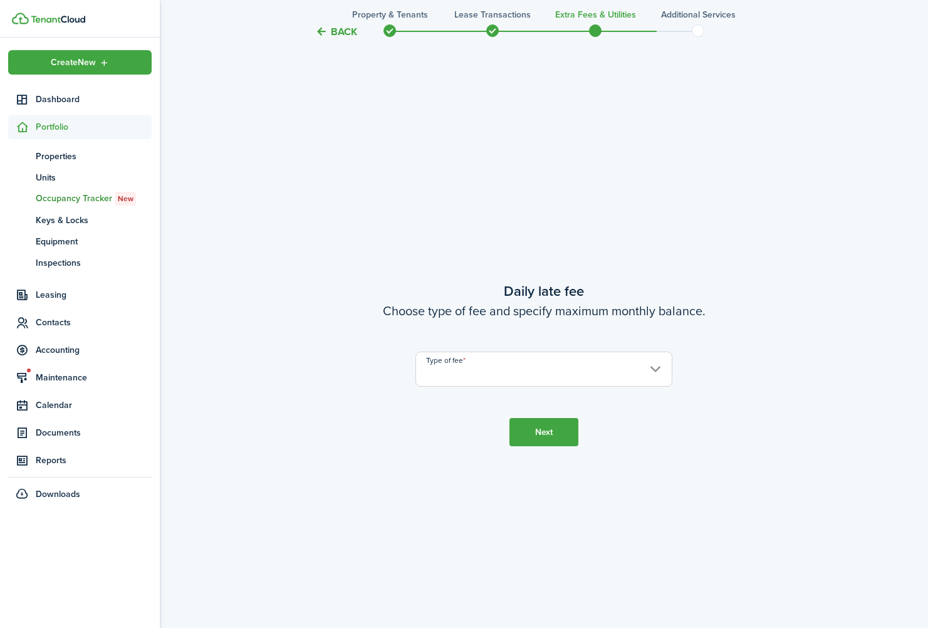
click at [539, 367] on input "Type of fee" at bounding box center [543, 368] width 257 height 35
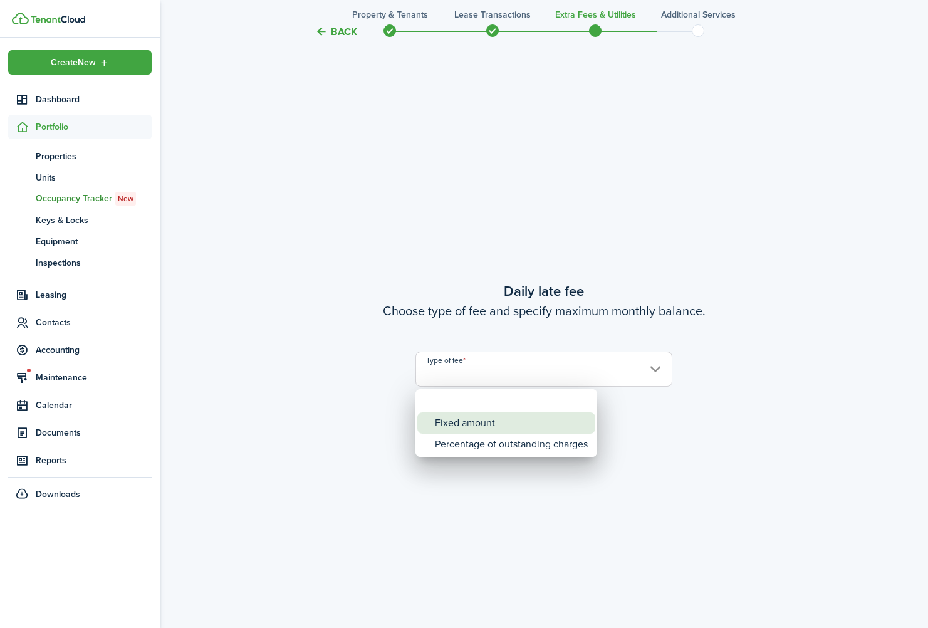
drag, startPoint x: 527, startPoint y: 401, endPoint x: 529, endPoint y: 425, distance: 23.9
click at [529, 425] on div "Fixed amount" at bounding box center [511, 422] width 153 height 21
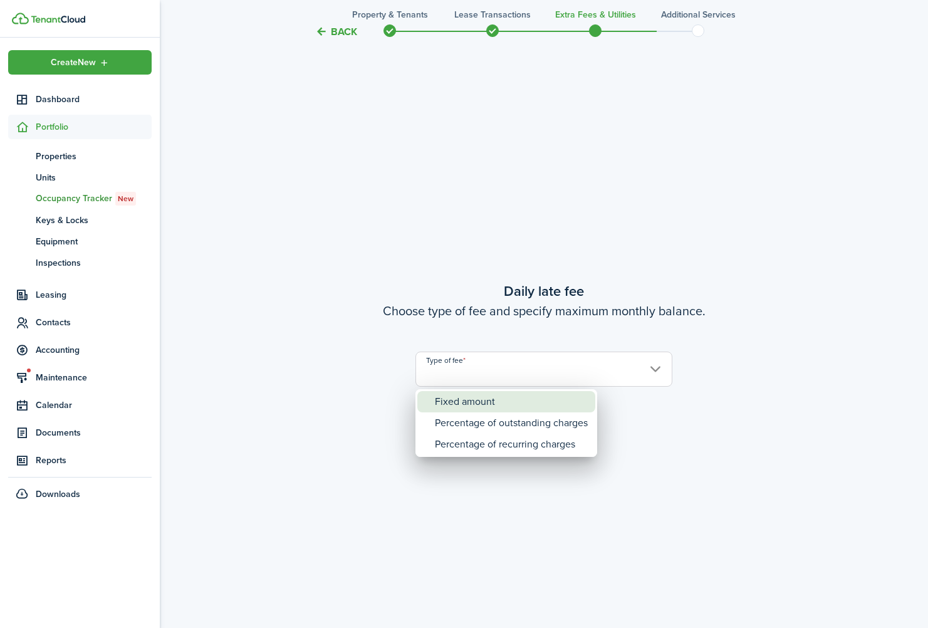
click at [527, 395] on div "Fixed amount" at bounding box center [511, 401] width 153 height 21
type input "Fixed amount"
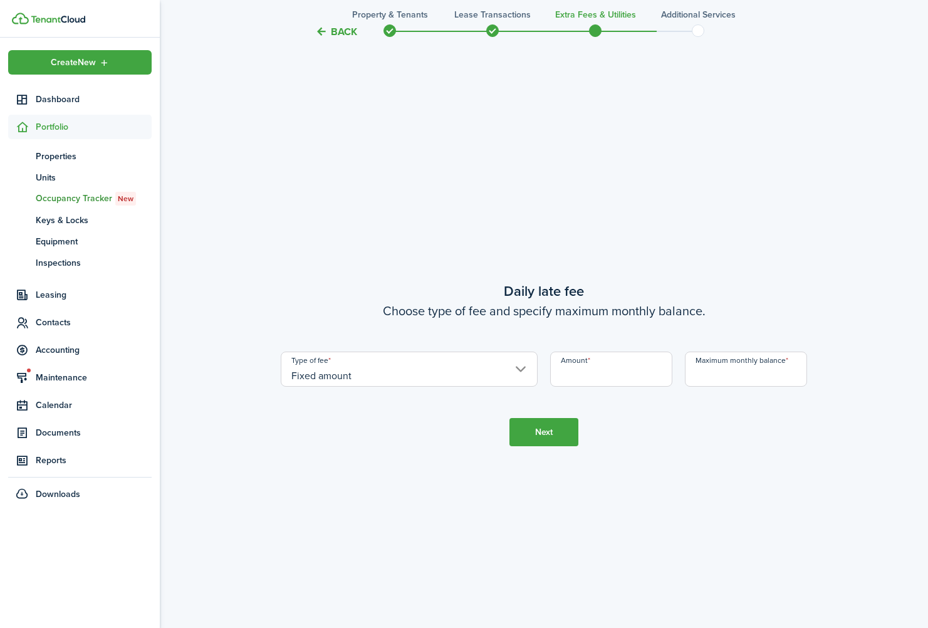
click at [584, 370] on input "Amount" at bounding box center [611, 368] width 122 height 35
type input "$5.00"
click at [746, 377] on input "Maximum monthly balance" at bounding box center [746, 368] width 122 height 35
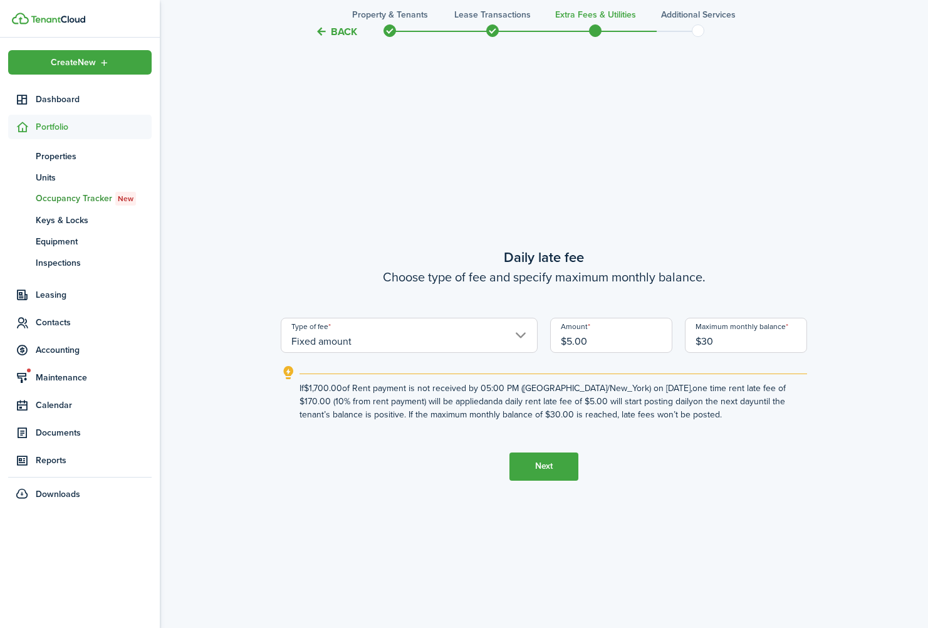
type input "$30.00"
click at [549, 469] on button "Next" at bounding box center [543, 466] width 69 height 28
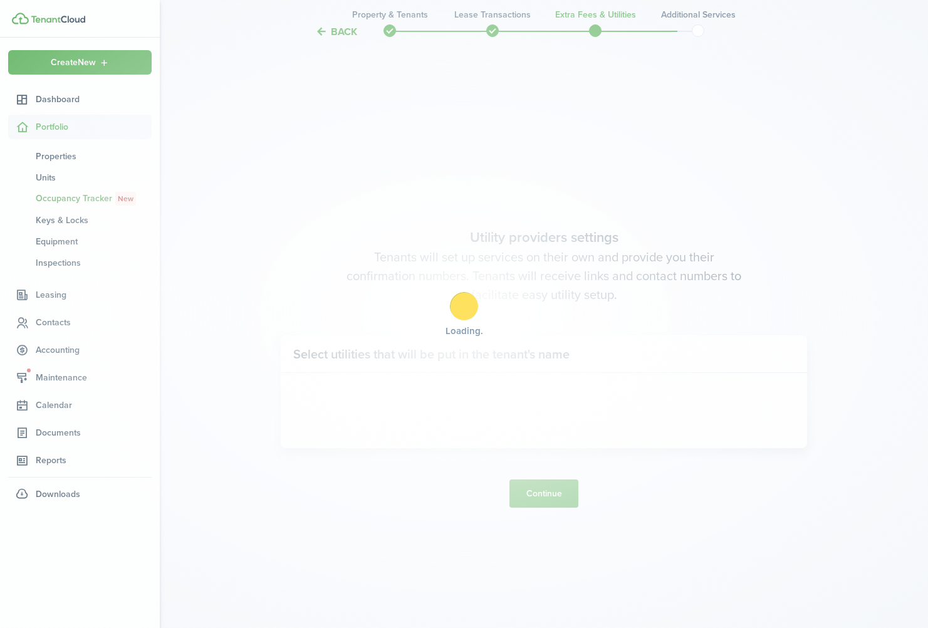
scroll to position [2427, 0]
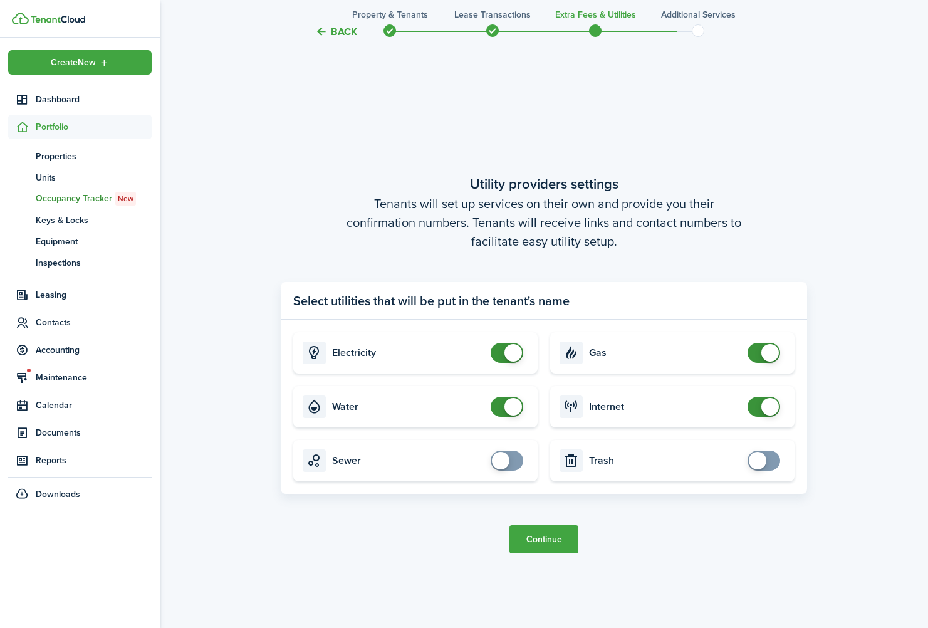
drag, startPoint x: 504, startPoint y: 405, endPoint x: 526, endPoint y: 408, distance: 22.2
checkbox input "false"
click at [504, 405] on span at bounding box center [507, 407] width 13 height 20
checkbox input "false"
click at [758, 409] on span at bounding box center [764, 407] width 13 height 20
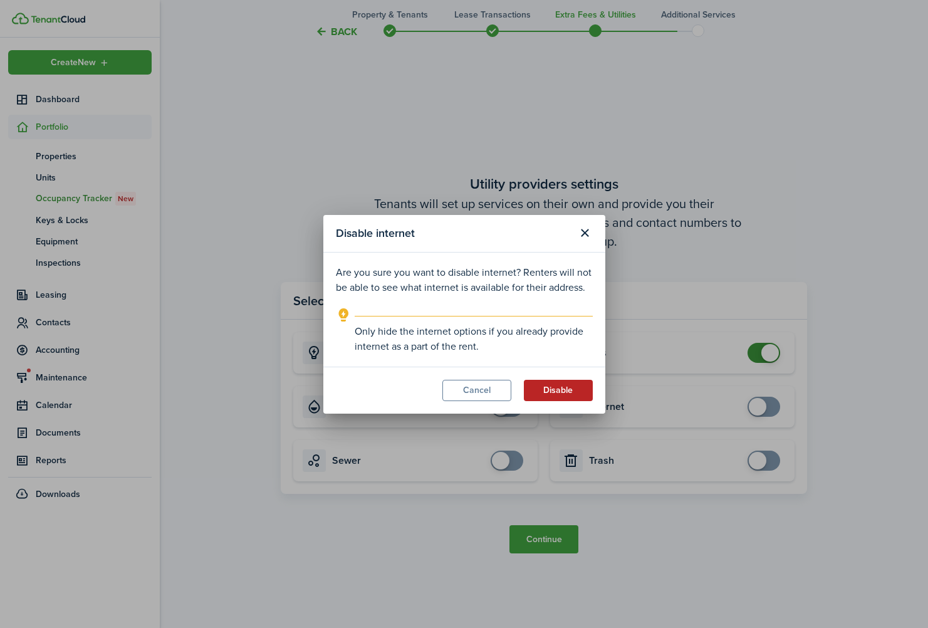
click at [560, 388] on button "Disable" at bounding box center [558, 390] width 69 height 21
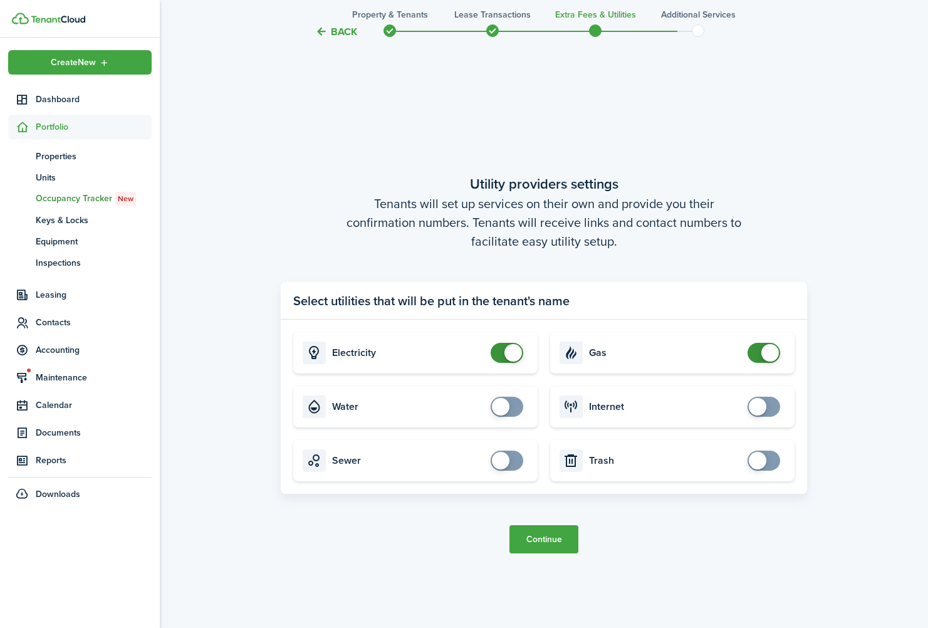
checkbox input "false"
click at [766, 351] on span at bounding box center [770, 353] width 18 height 18
click at [563, 549] on button "Continue" at bounding box center [543, 539] width 69 height 28
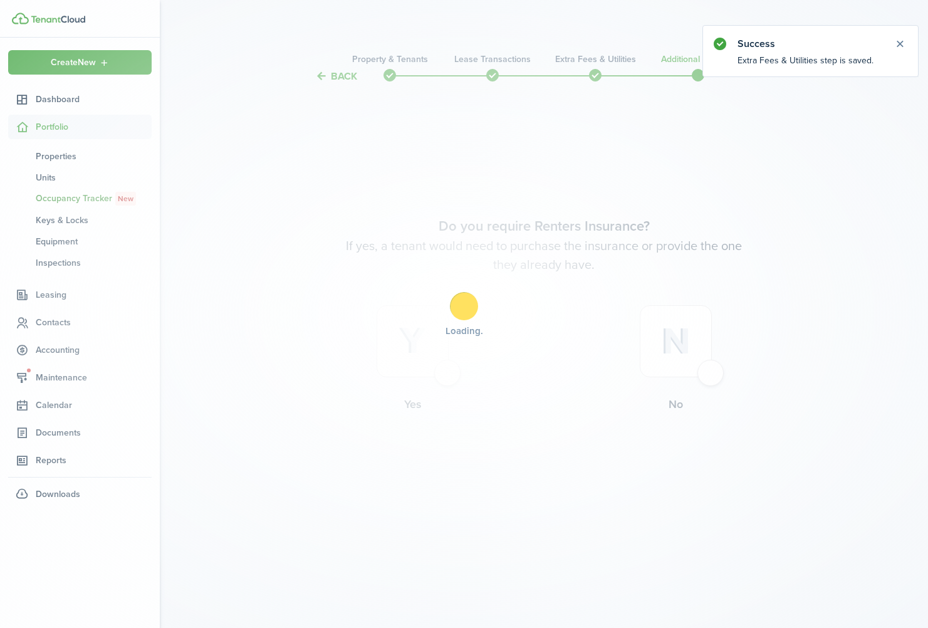
scroll to position [0, 0]
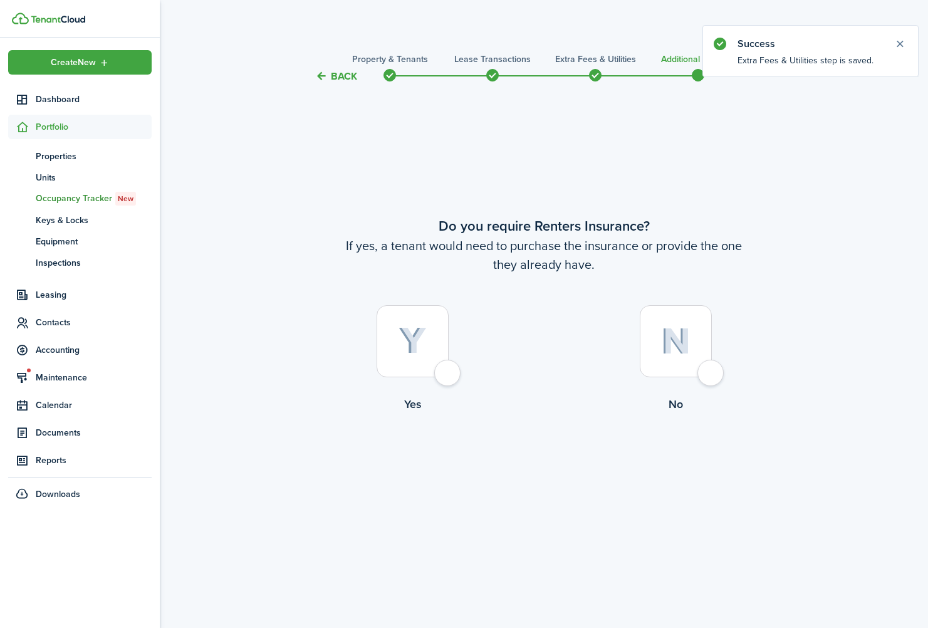
click at [408, 353] on img at bounding box center [412, 341] width 28 height 28
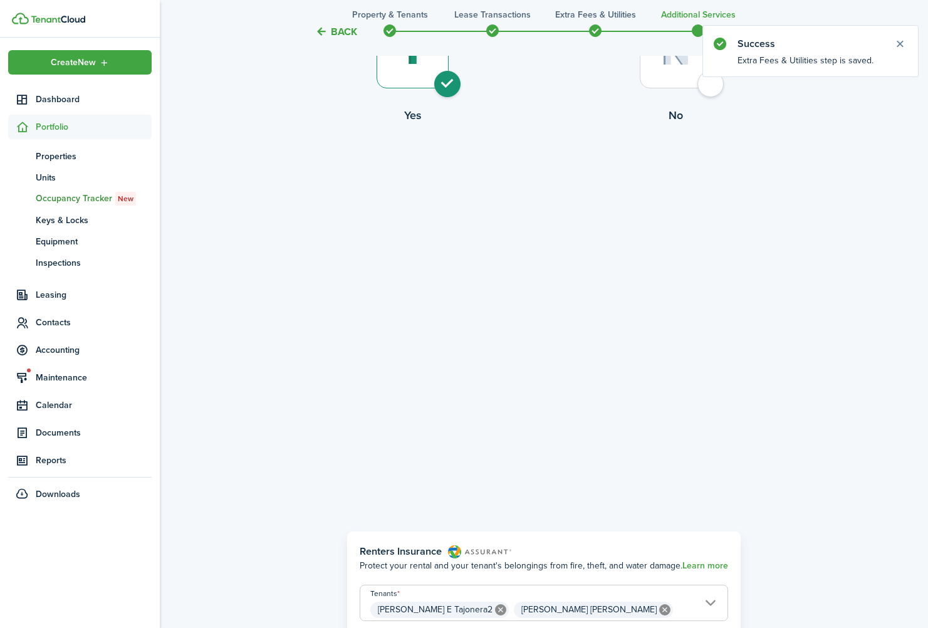
scroll to position [268, 0]
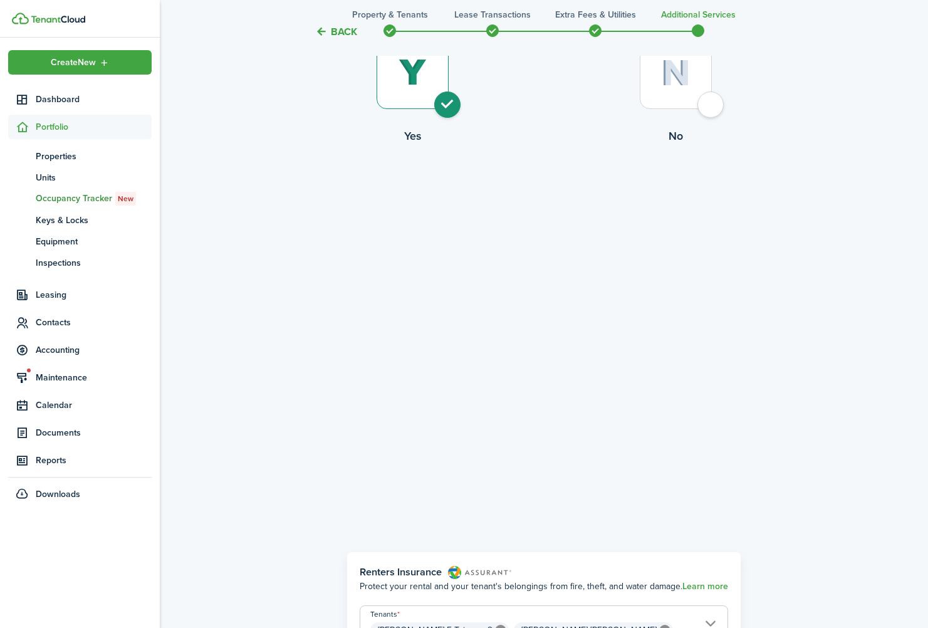
click at [712, 107] on div at bounding box center [676, 73] width 72 height 72
radio input "false"
radio input "true"
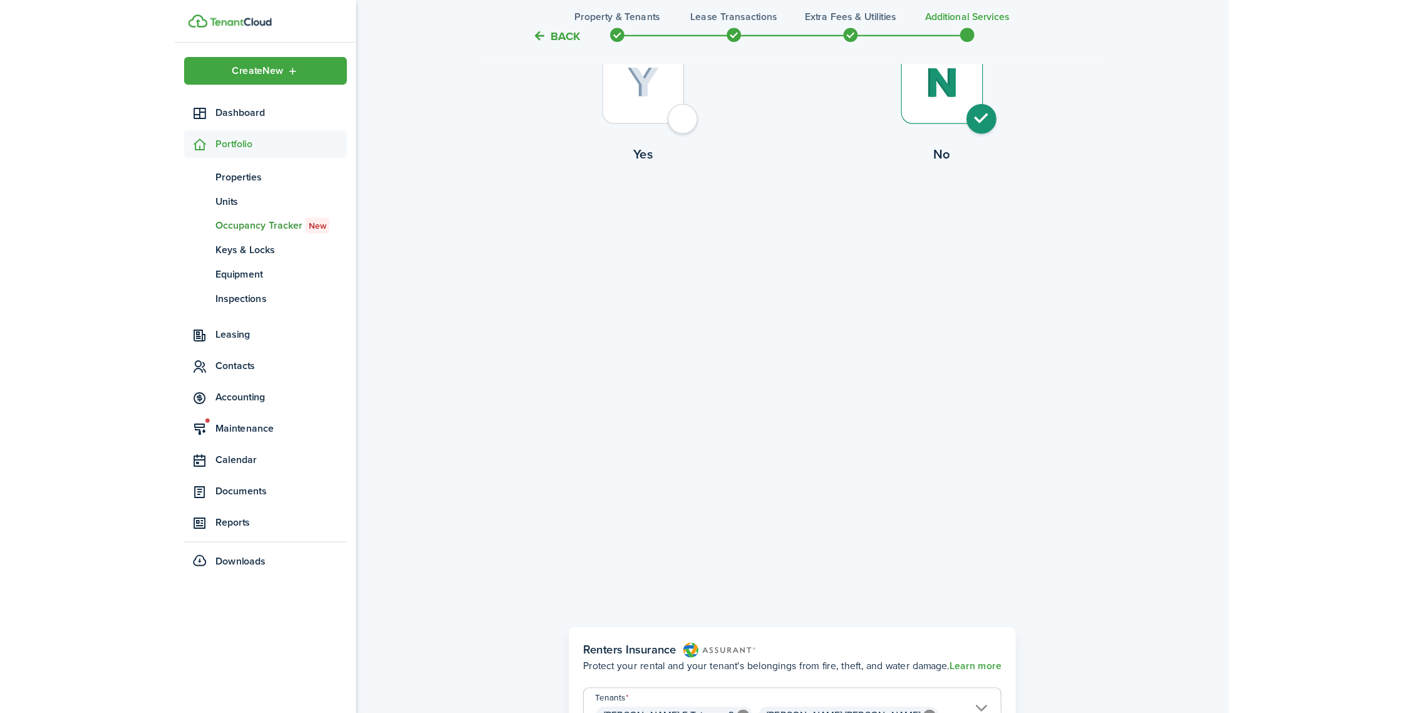
scroll to position [0, 0]
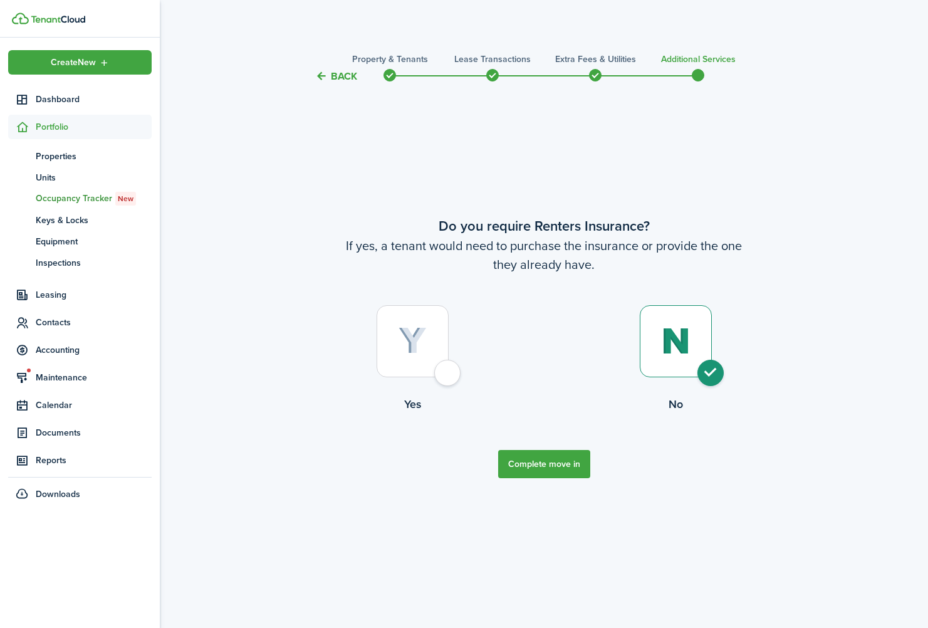
click at [542, 479] on tc-wizard-step "Do you require Renters Insurance? If yes, a tenant would need to purchase the i…" at bounding box center [544, 346] width 526 height 493
click at [542, 460] on button "Complete move in" at bounding box center [544, 464] width 92 height 28
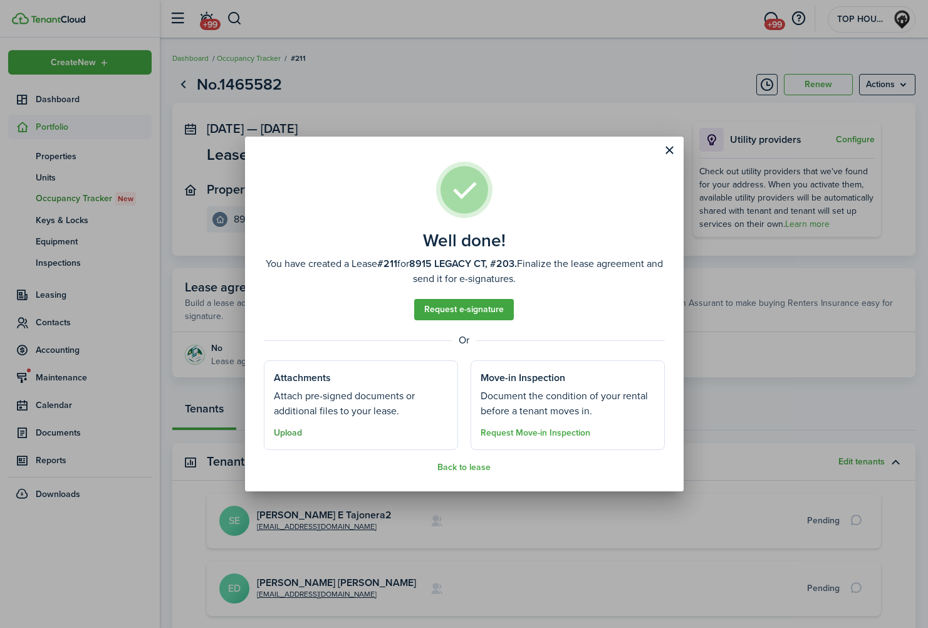
click at [294, 430] on button "Upload" at bounding box center [288, 433] width 28 height 10
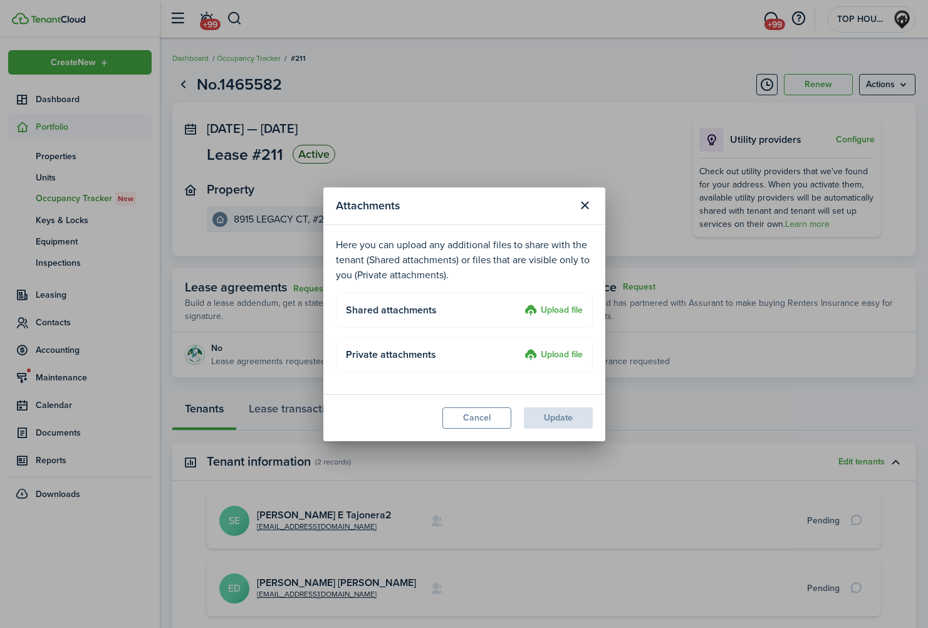
click at [534, 309] on label "Upload file" at bounding box center [553, 310] width 58 height 15
click at [520, 303] on input "Upload file" at bounding box center [520, 303] width 0 height 0
click at [575, 303] on label "Upload file" at bounding box center [553, 310] width 58 height 15
click at [520, 303] on input "Upload file" at bounding box center [520, 303] width 0 height 0
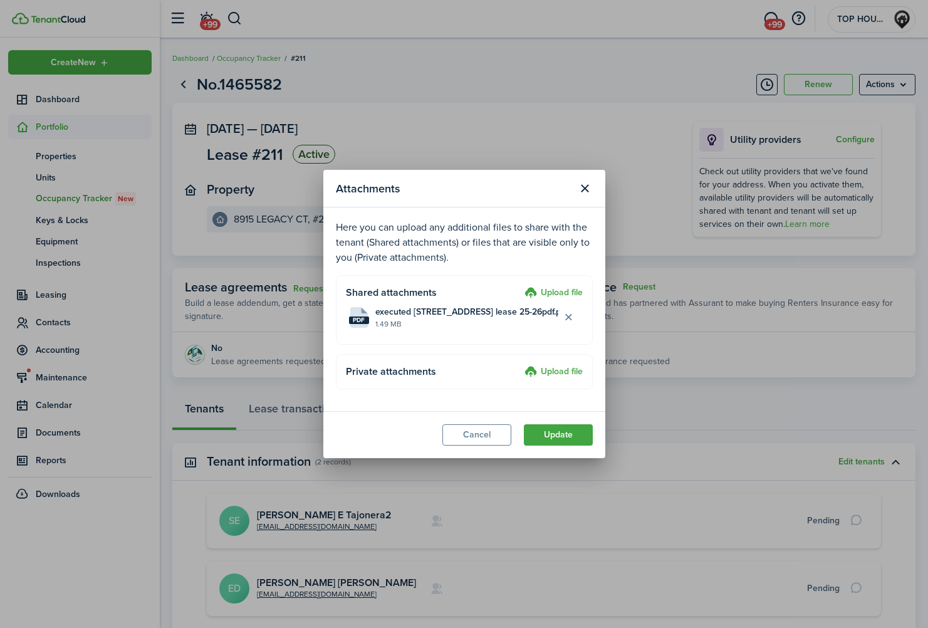
click at [552, 291] on label "Upload file" at bounding box center [553, 293] width 58 height 15
click at [520, 286] on input "Upload file" at bounding box center [520, 286] width 0 height 0
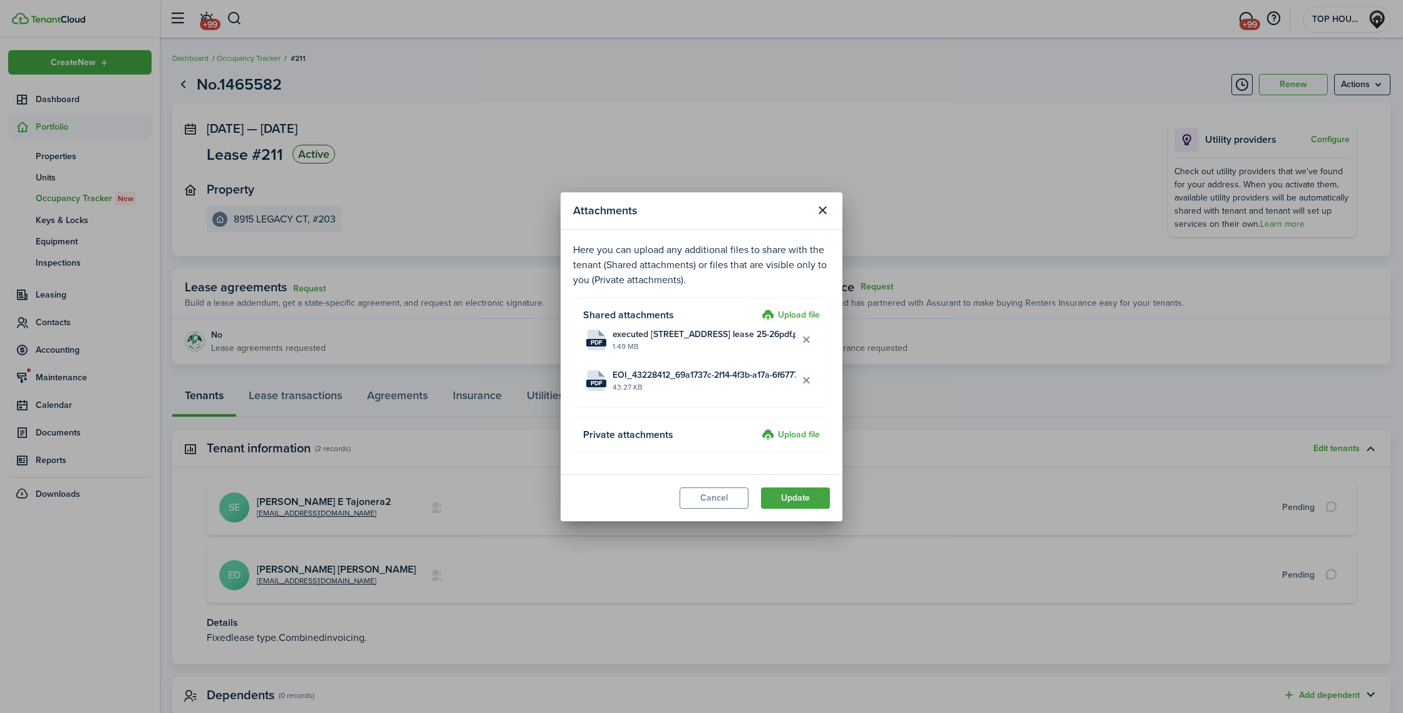
click at [811, 310] on label "Upload file" at bounding box center [791, 315] width 58 height 15
click at [758, 308] on input "Upload file" at bounding box center [758, 308] width 0 height 0
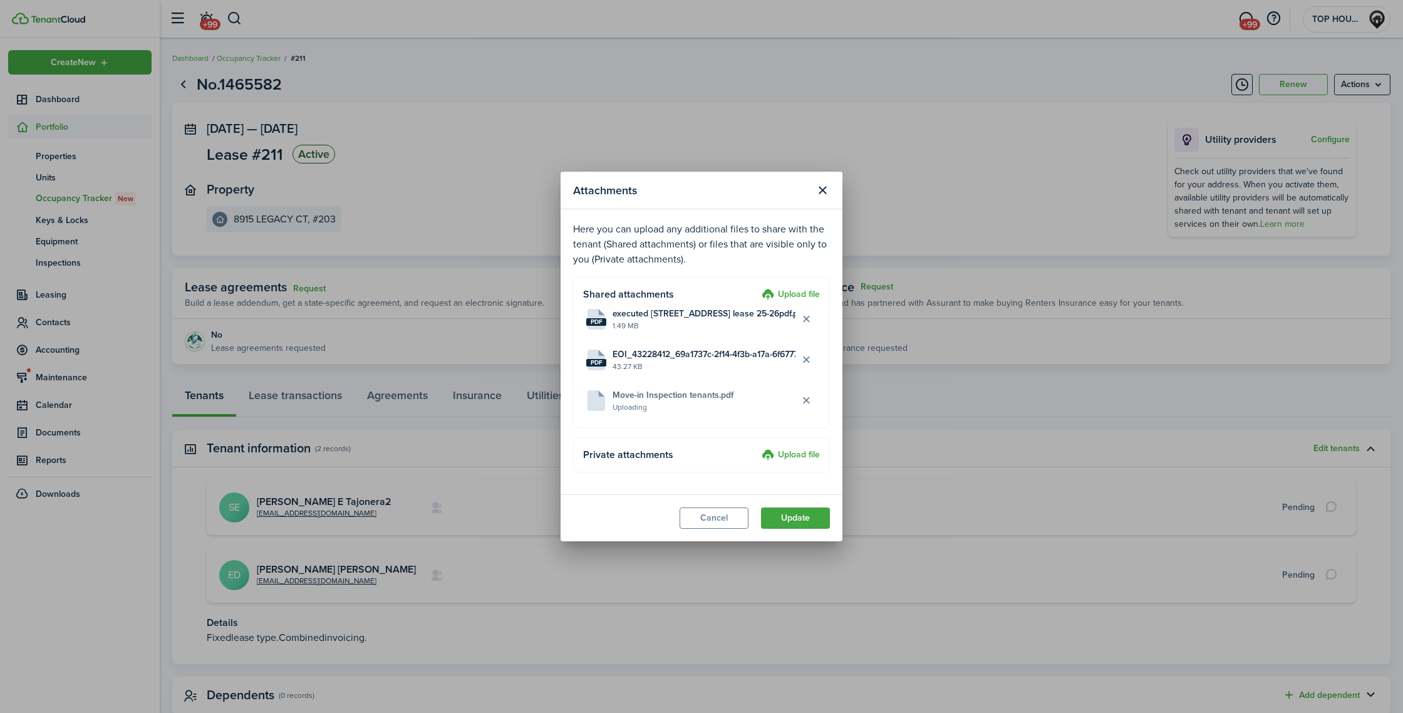
click at [811, 293] on label "Upload file" at bounding box center [791, 295] width 58 height 15
click at [758, 288] on input "Upload file" at bounding box center [758, 288] width 0 height 0
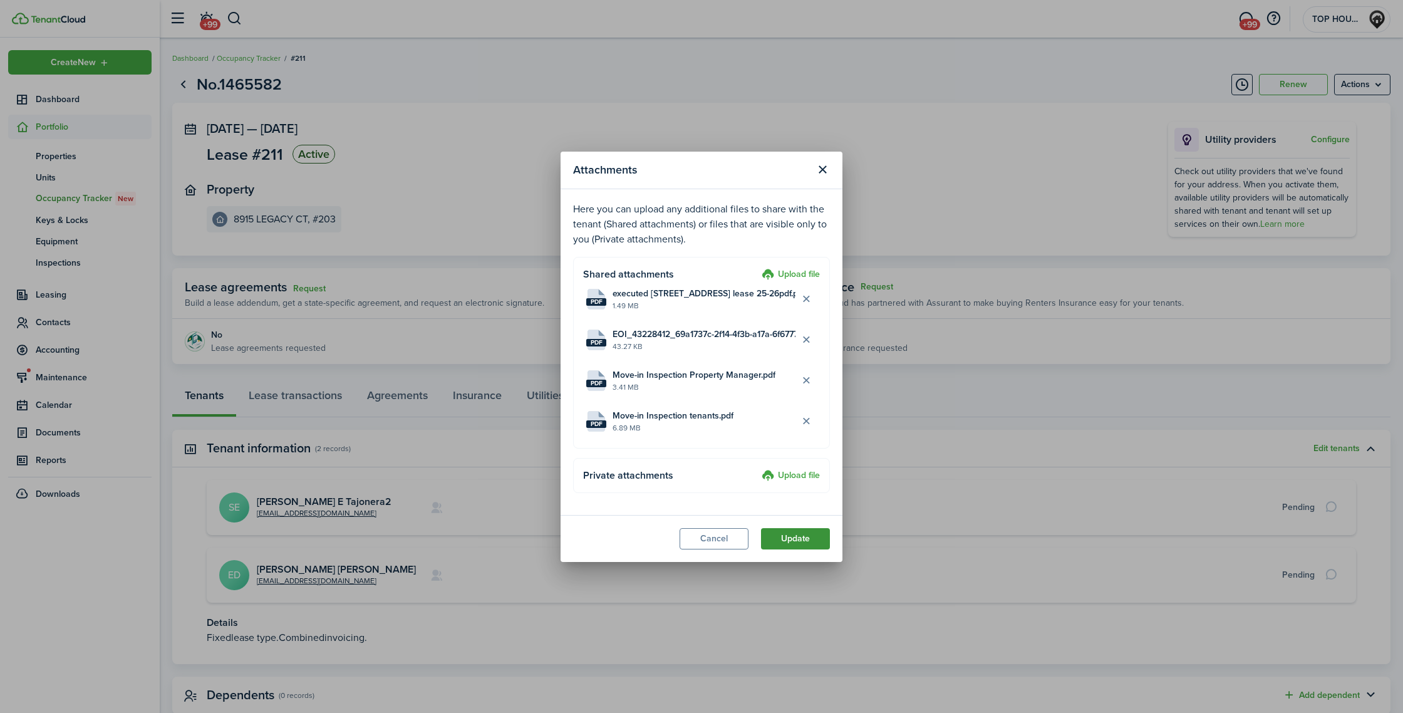
click at [785, 543] on button "Update" at bounding box center [795, 538] width 69 height 21
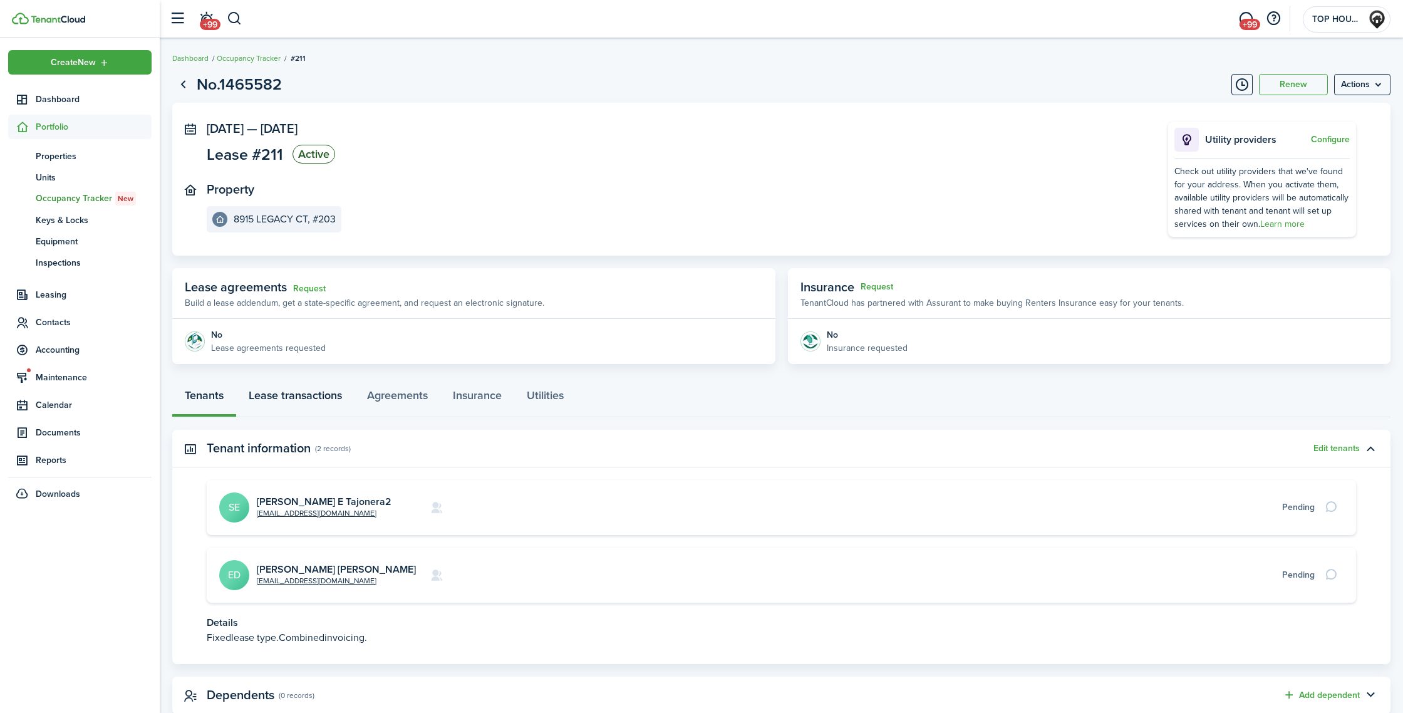
click at [318, 400] on link "Lease transactions" at bounding box center [295, 399] width 118 height 38
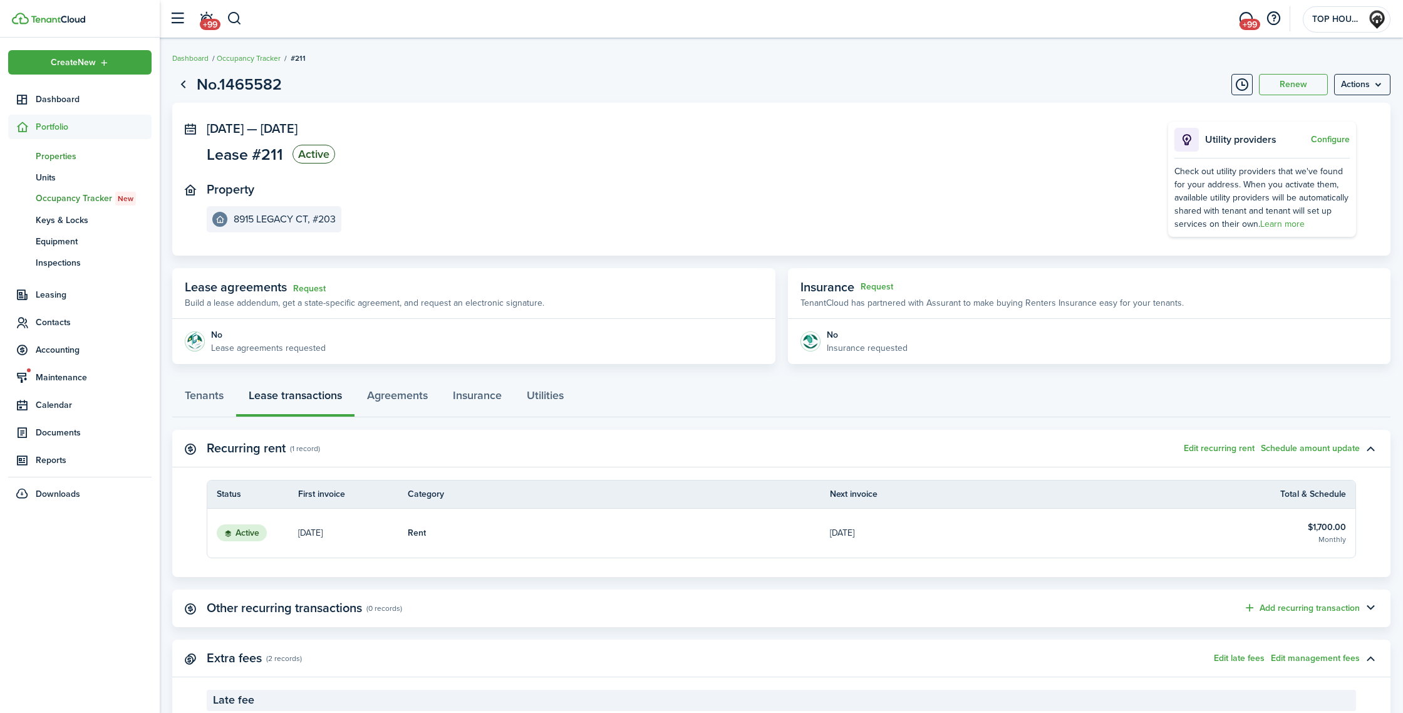
click at [60, 154] on span "Properties" at bounding box center [94, 156] width 116 height 13
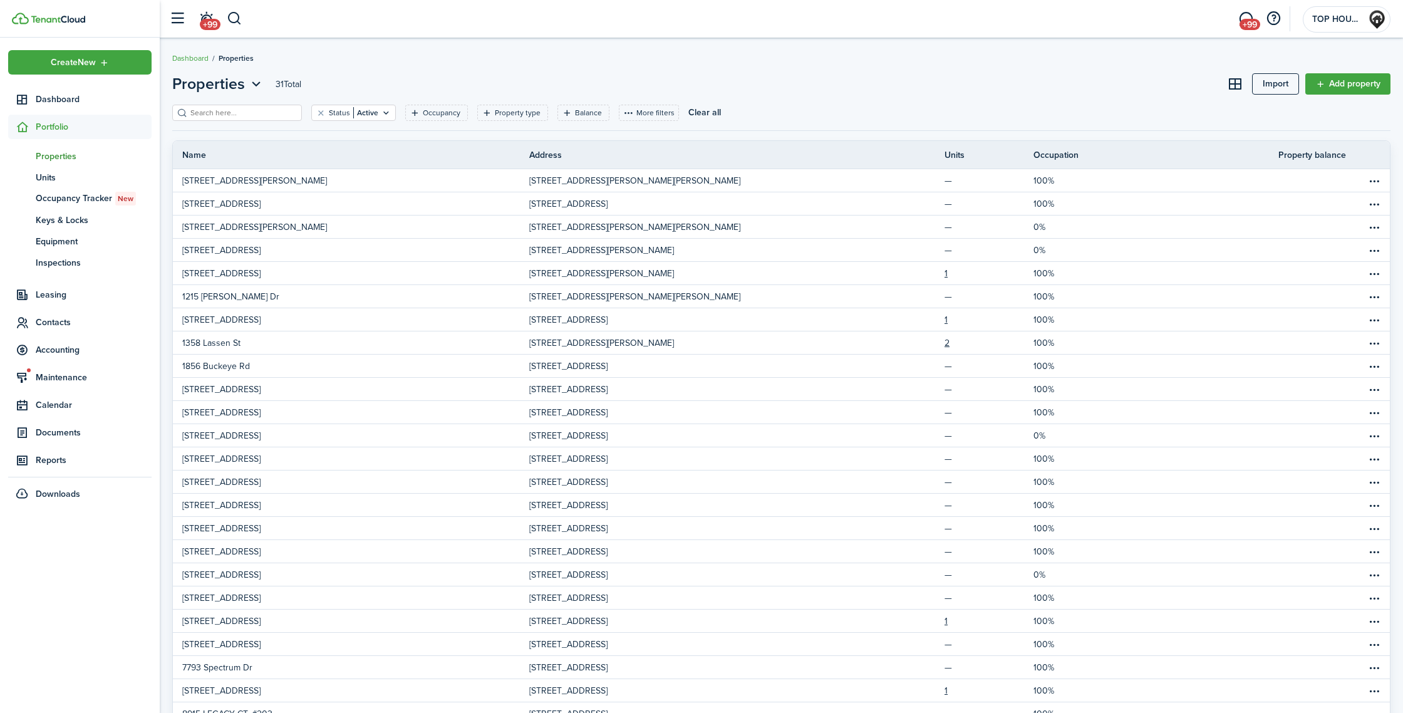
click at [235, 113] on input "search" at bounding box center [242, 113] width 110 height 12
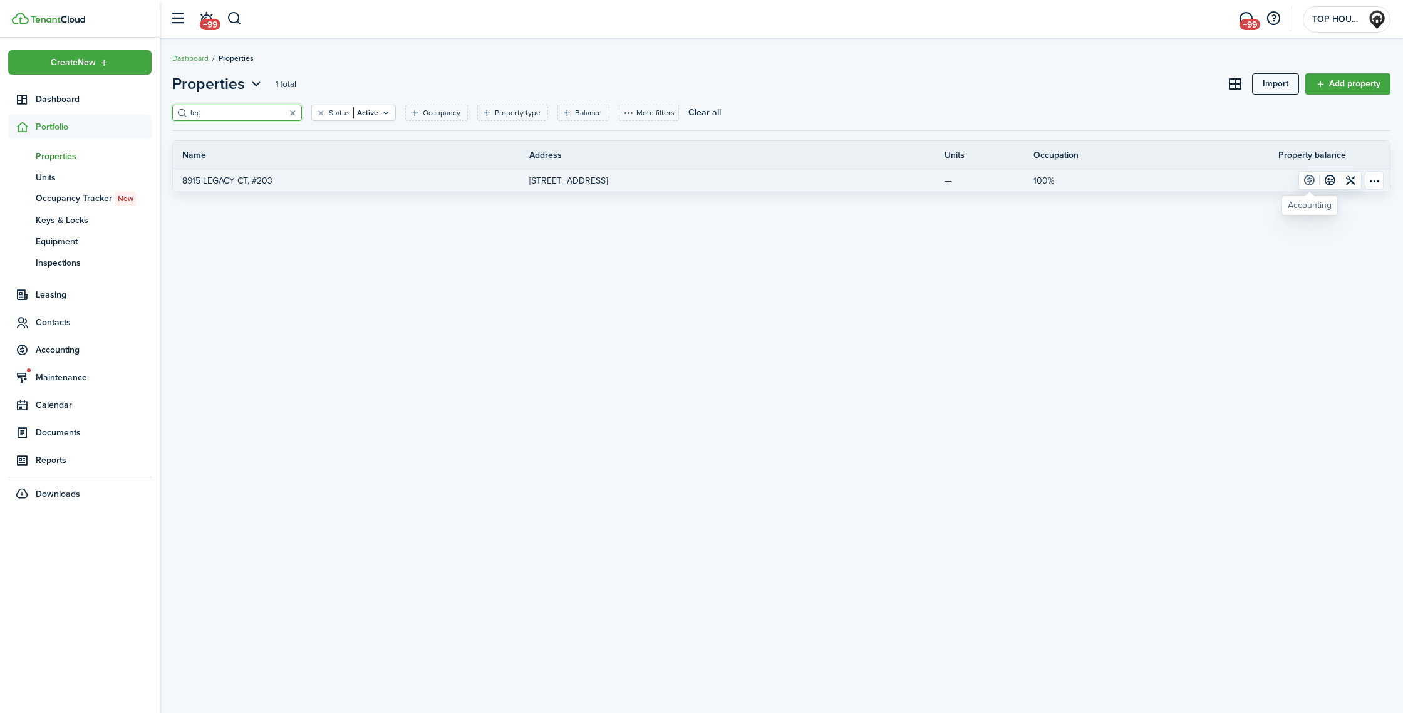
type input "leg"
click at [927, 180] on link at bounding box center [1309, 181] width 21 height 18
